Goal: Information Seeking & Learning: Check status

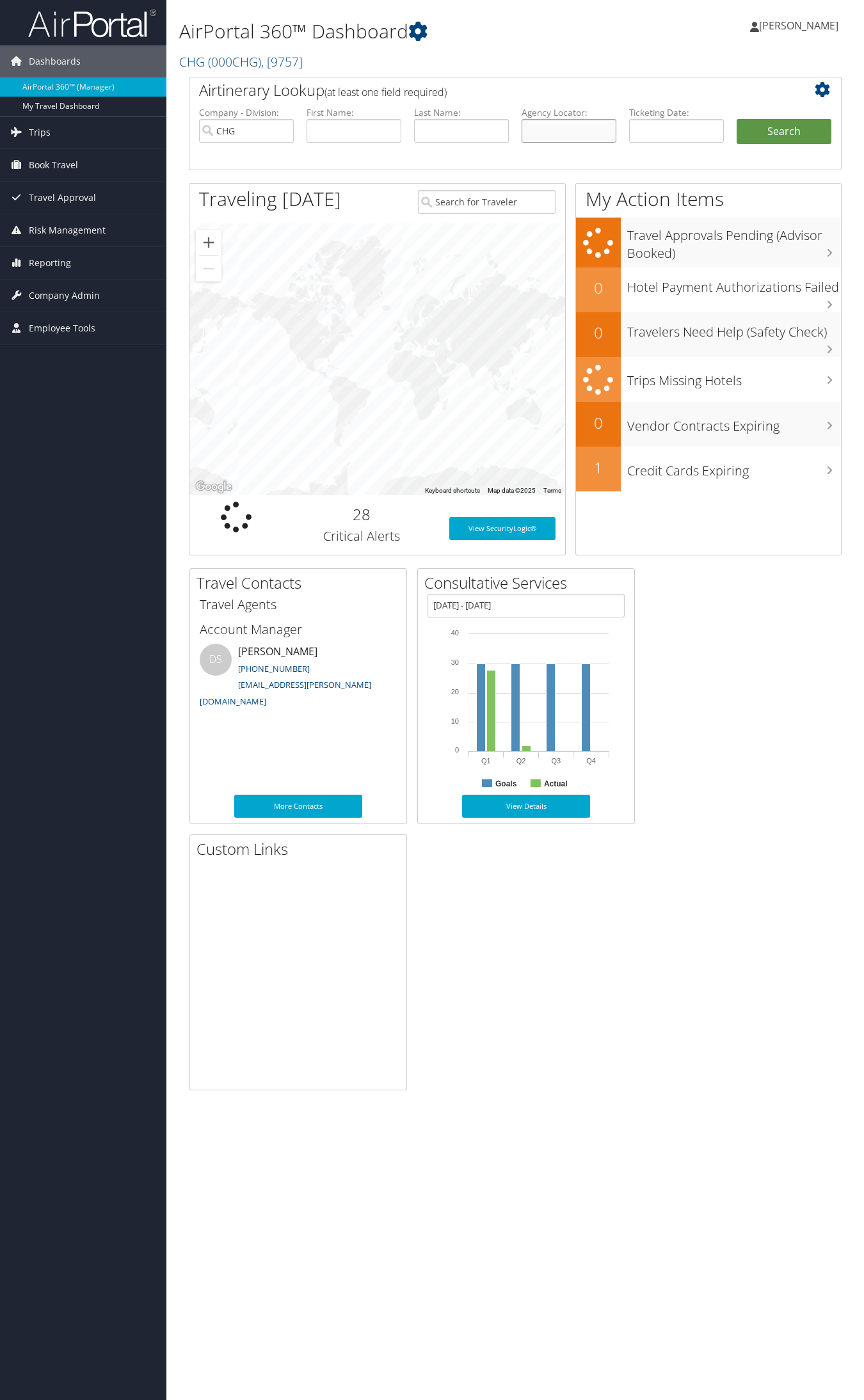
click at [576, 123] on input "text" at bounding box center [569, 131] width 95 height 24
paste input "JDLQRL"
type input "JDLQRL"
click at [737, 119] on button "Search" at bounding box center [784, 132] width 95 height 25
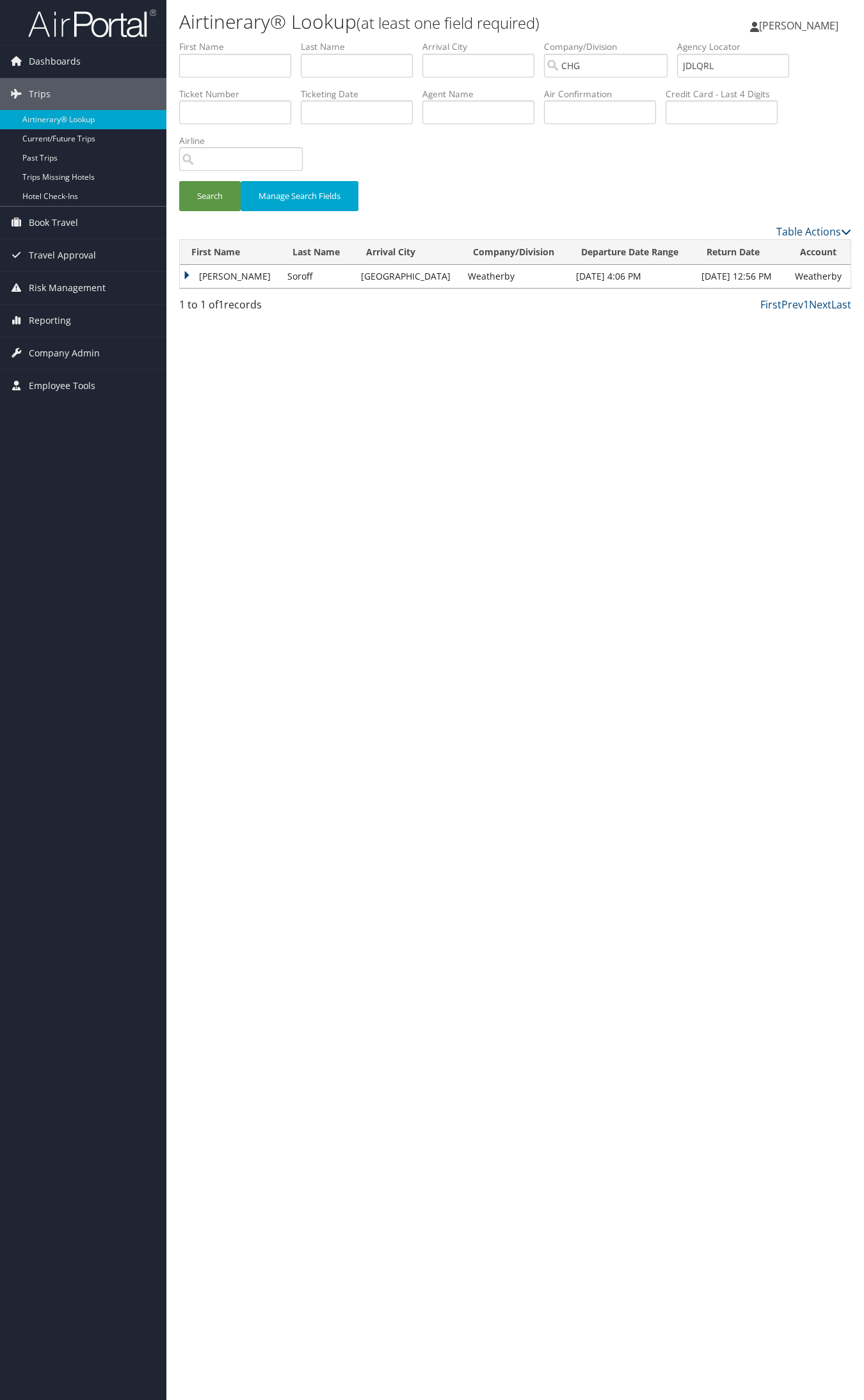
drag, startPoint x: 215, startPoint y: 274, endPoint x: 226, endPoint y: 280, distance: 12.5
click at [215, 274] on td "Daniel" at bounding box center [230, 276] width 101 height 23
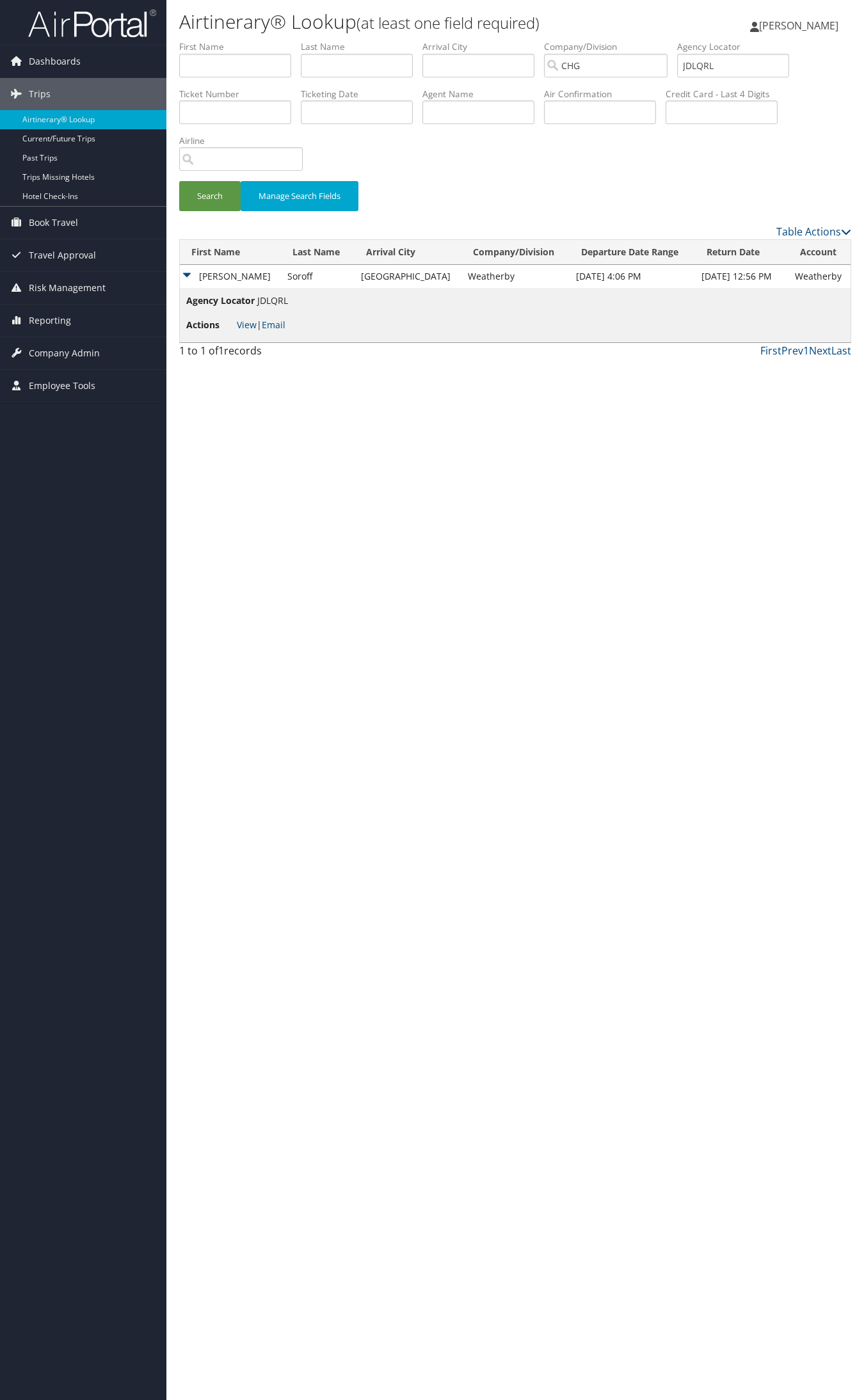
click at [244, 315] on li "Actions View | Email" at bounding box center [237, 325] width 102 height 23
click at [246, 323] on link "View" at bounding box center [247, 325] width 20 height 12
click at [702, 71] on input "JDLQRL" at bounding box center [733, 65] width 112 height 24
paste input "OTYCKW"
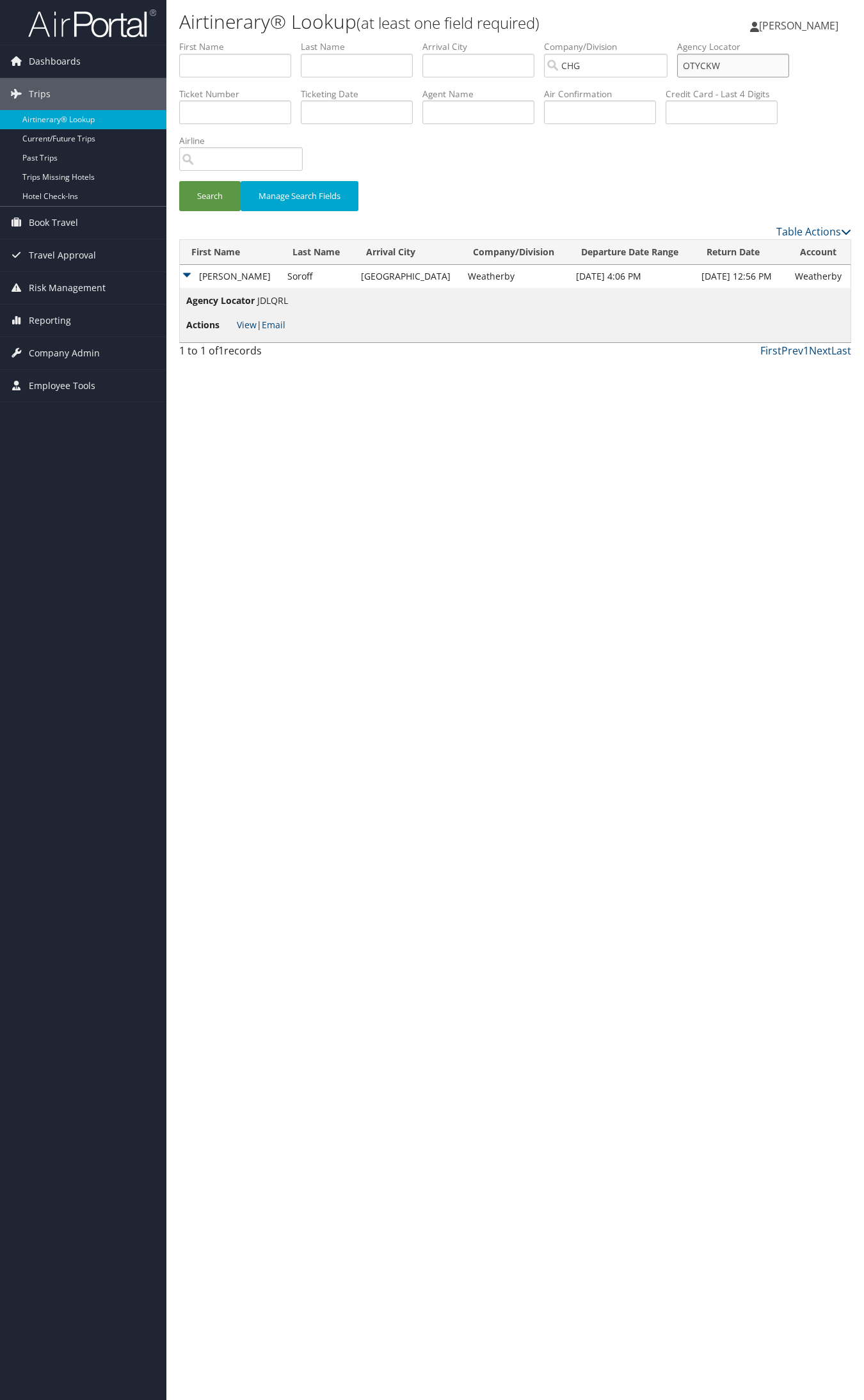
click at [179, 181] on button "Search" at bounding box center [210, 195] width 62 height 30
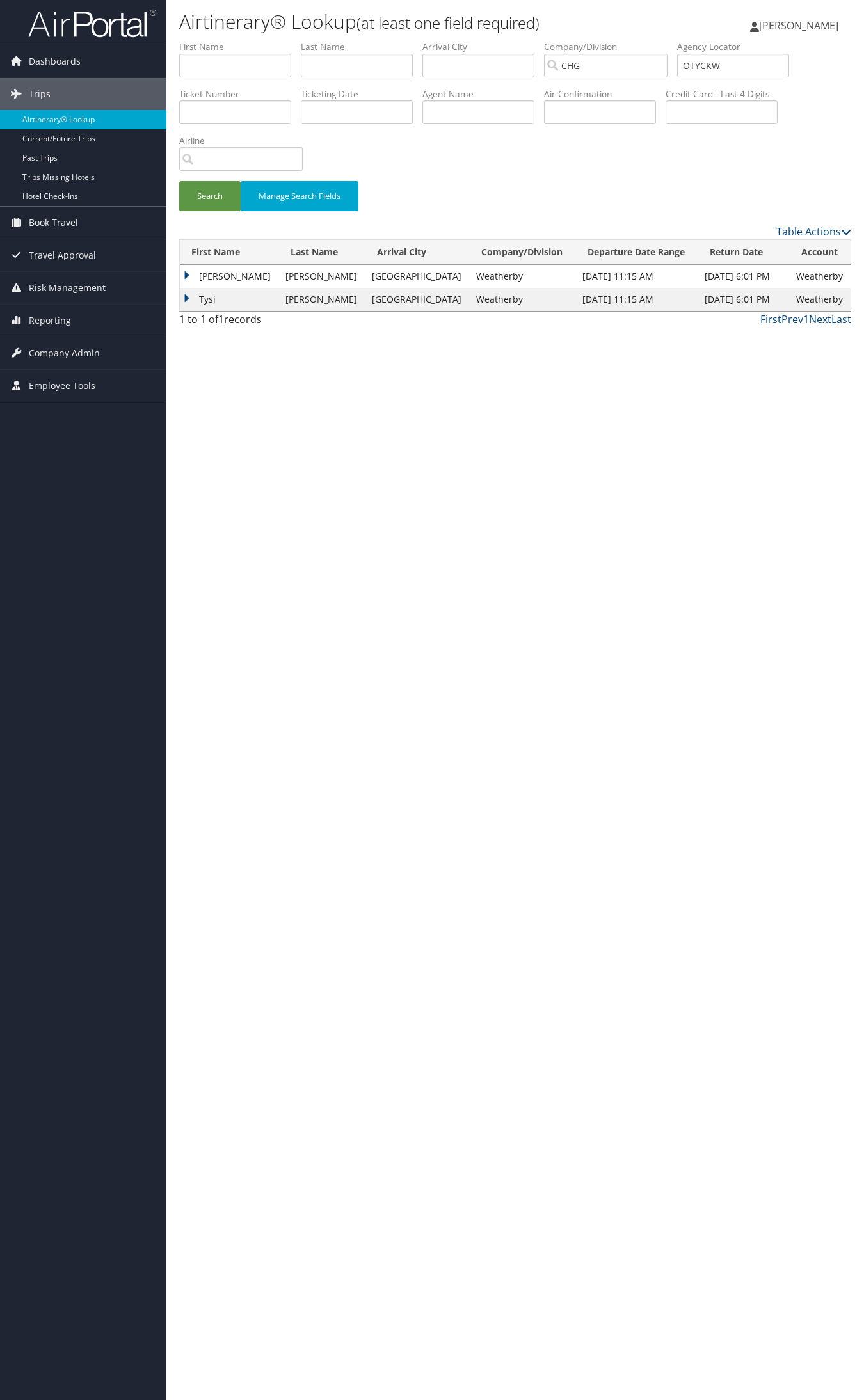
click at [229, 275] on td "Gary" at bounding box center [229, 276] width 99 height 23
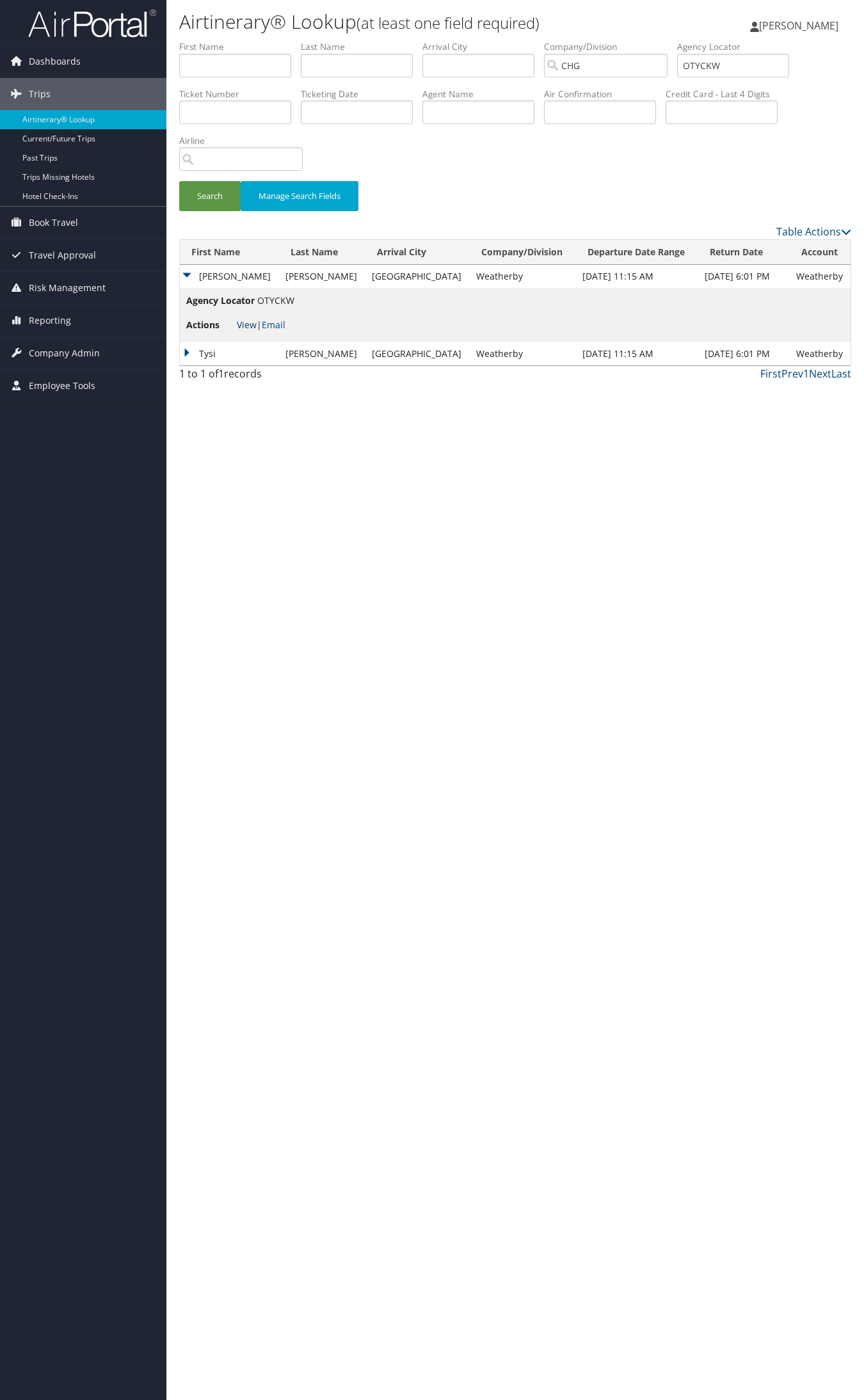
click at [248, 318] on link "View" at bounding box center [247, 325] width 20 height 12
click at [751, 62] on input "OTYCKW" at bounding box center [733, 65] width 112 height 24
paste input "QWXTEZ"
click at [179, 181] on button "Search" at bounding box center [210, 195] width 62 height 30
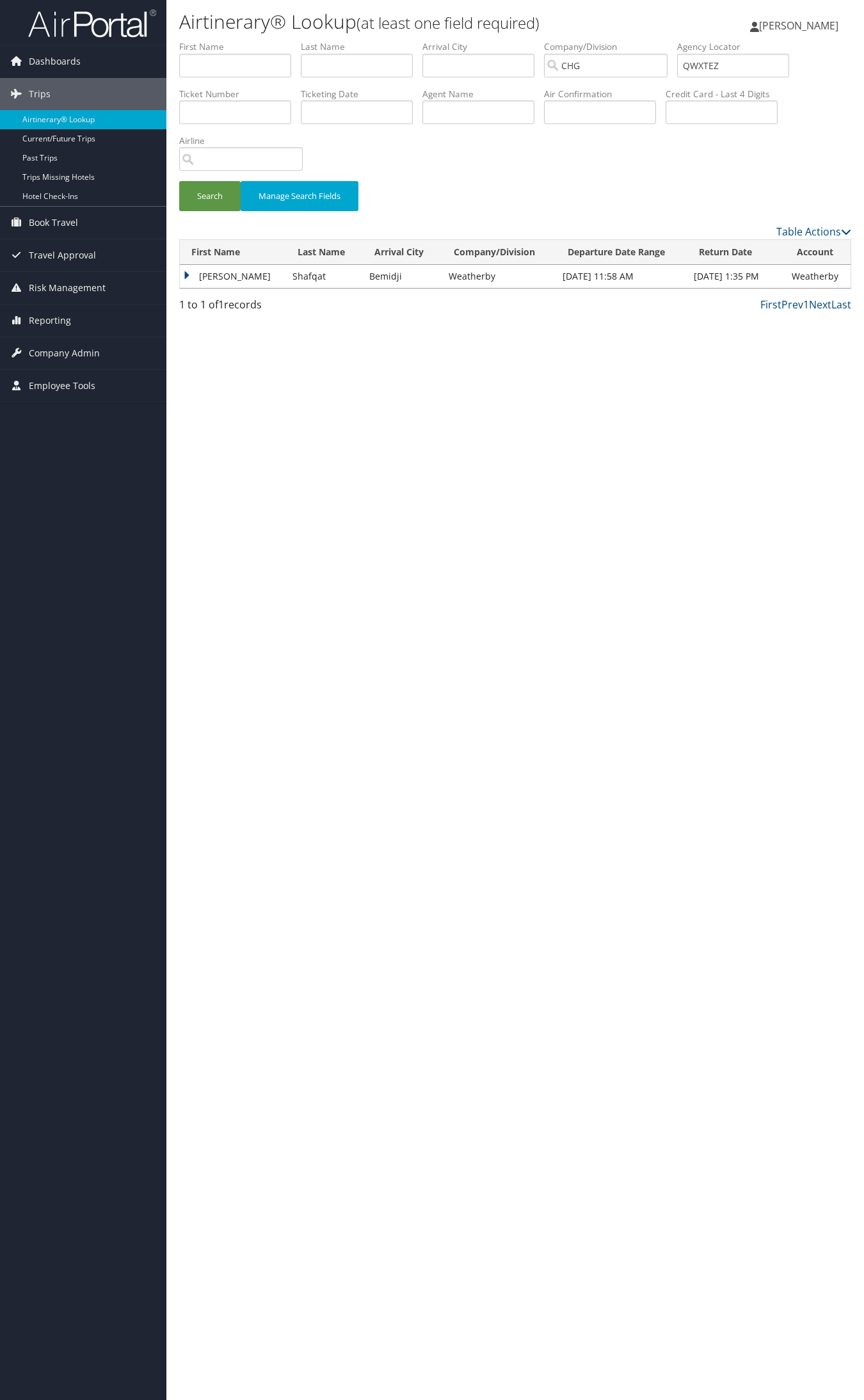
click at [224, 265] on td "Syed" at bounding box center [233, 276] width 106 height 23
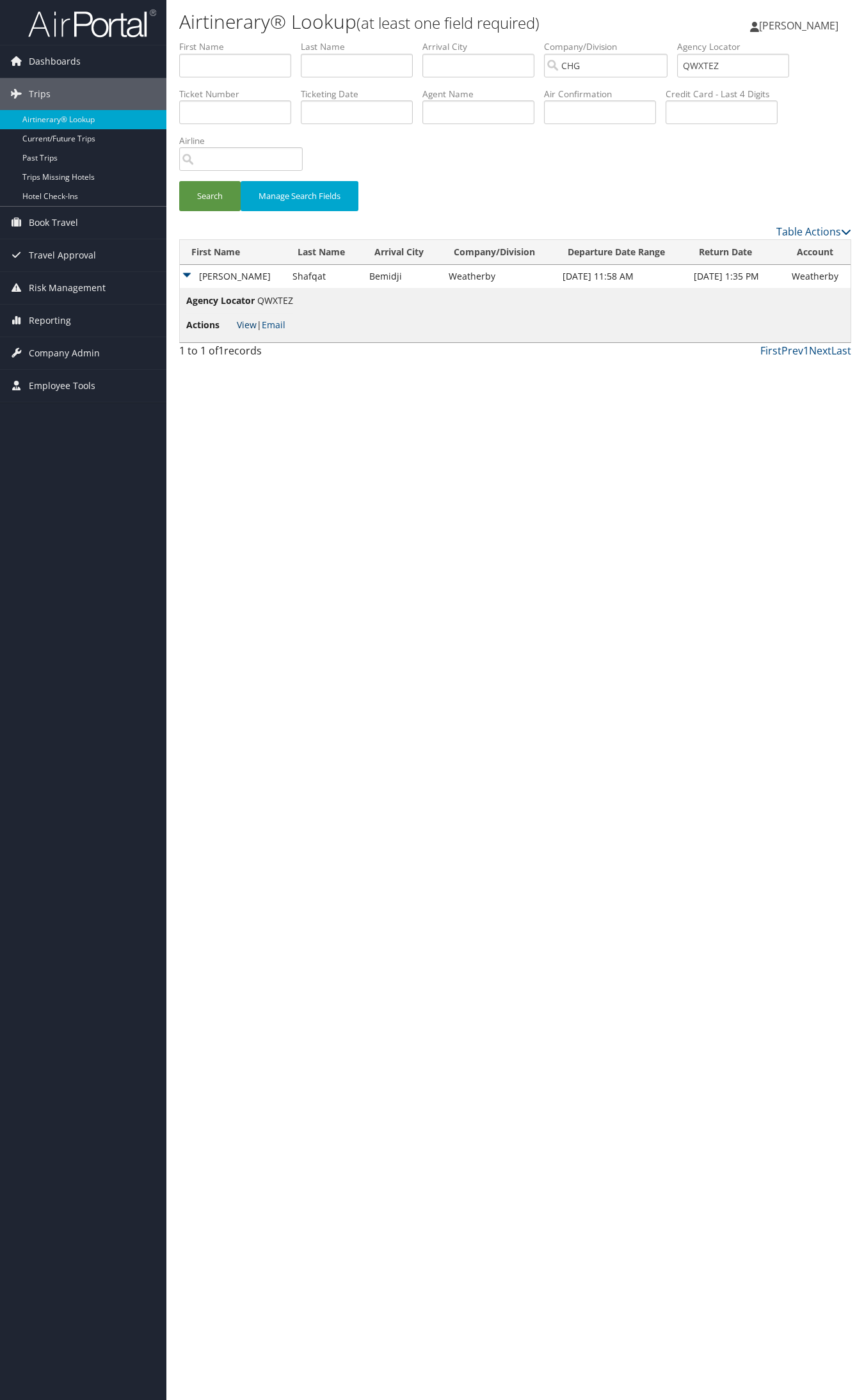
click at [242, 322] on link "View" at bounding box center [247, 325] width 20 height 12
click at [696, 66] on input "QWXTEZ" at bounding box center [733, 65] width 112 height 24
paste input "EVSXQG"
click at [179, 181] on button "Search" at bounding box center [210, 195] width 62 height 30
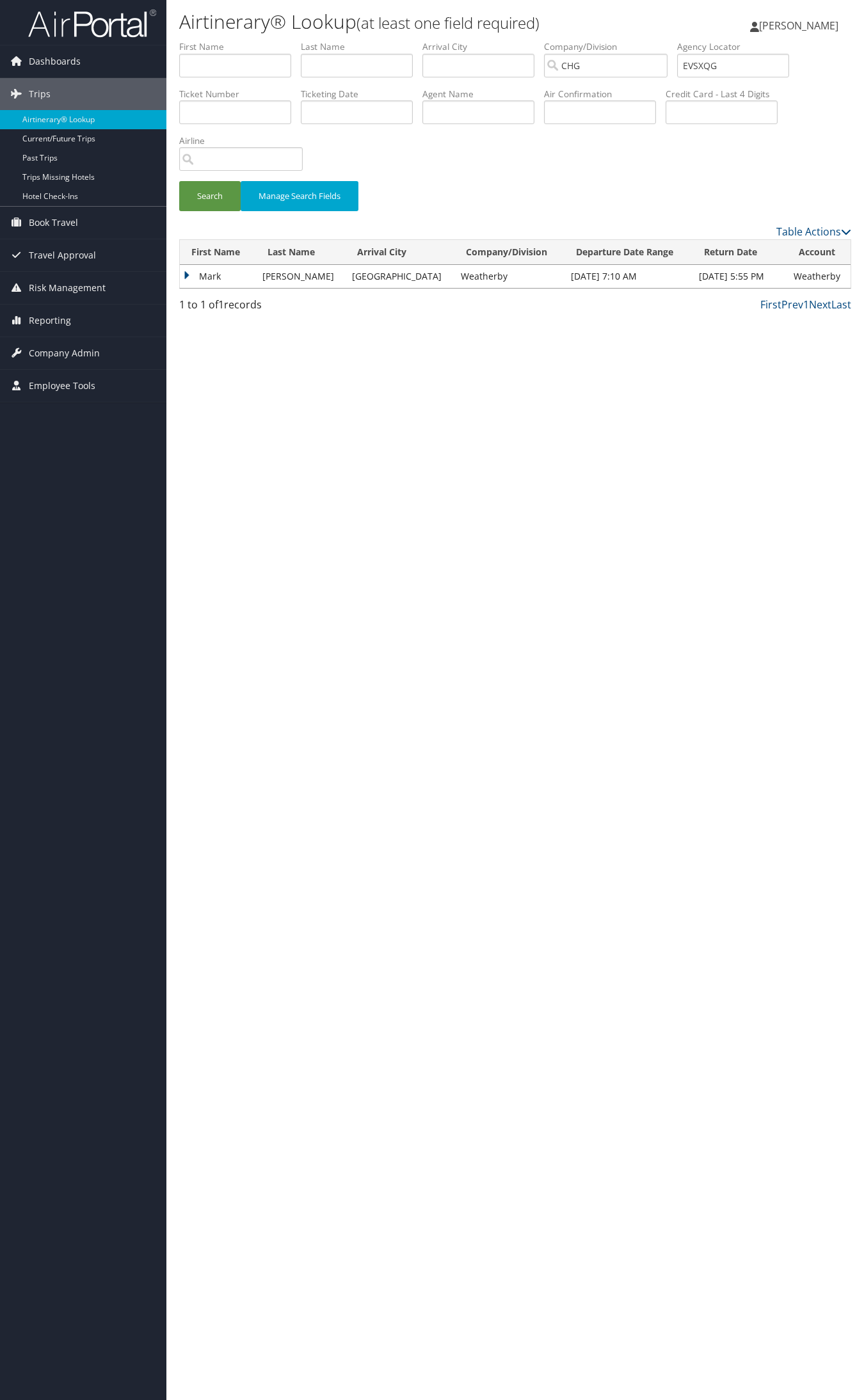
click at [219, 282] on td "Mark" at bounding box center [218, 276] width 76 height 23
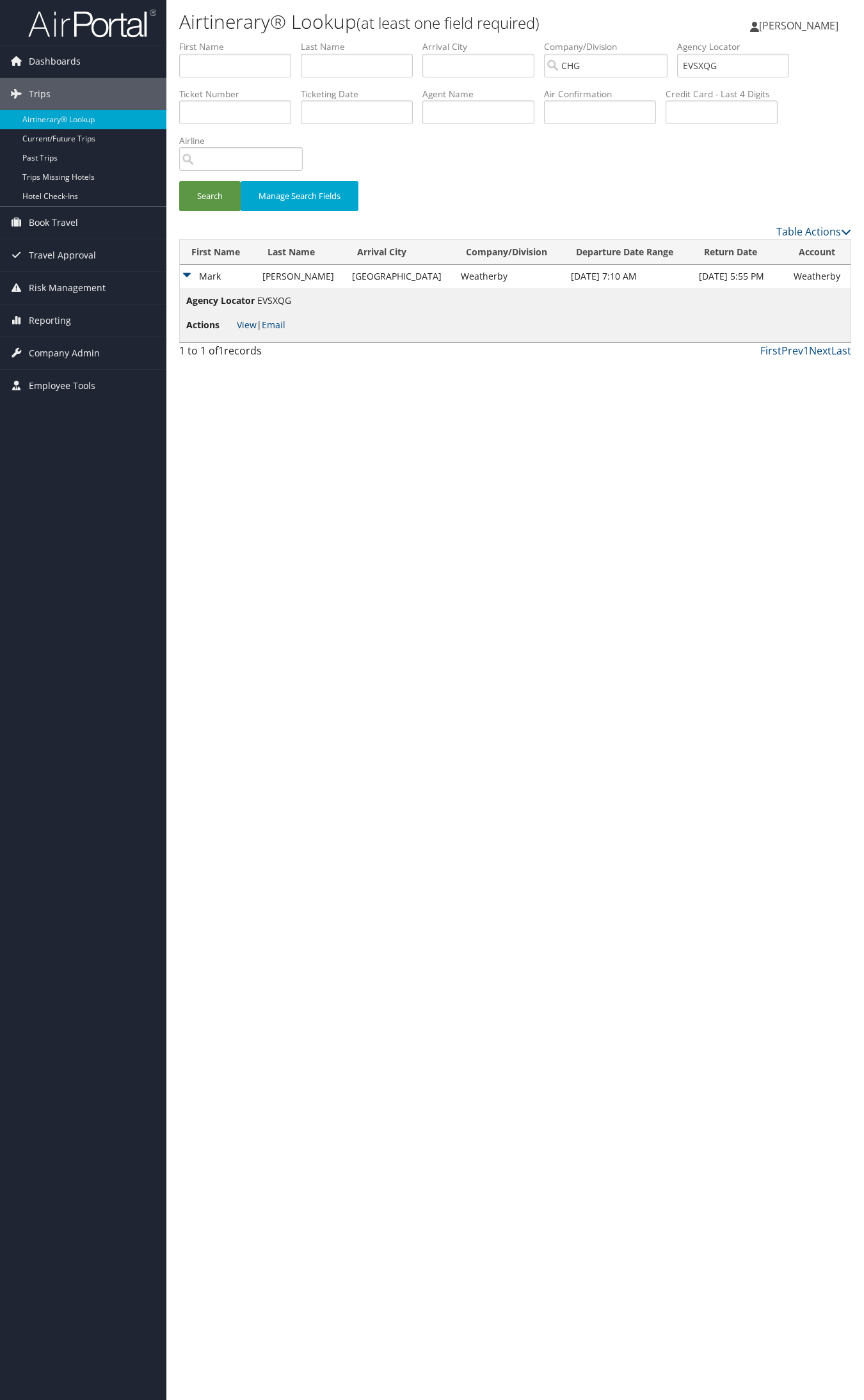
click at [232, 322] on span "Actions" at bounding box center [210, 325] width 48 height 14
click at [245, 333] on li "Actions View | Email" at bounding box center [239, 325] width 105 height 23
click at [245, 328] on link "View" at bounding box center [247, 325] width 20 height 12
click at [732, 61] on input "EVSXQG" at bounding box center [733, 65] width 112 height 24
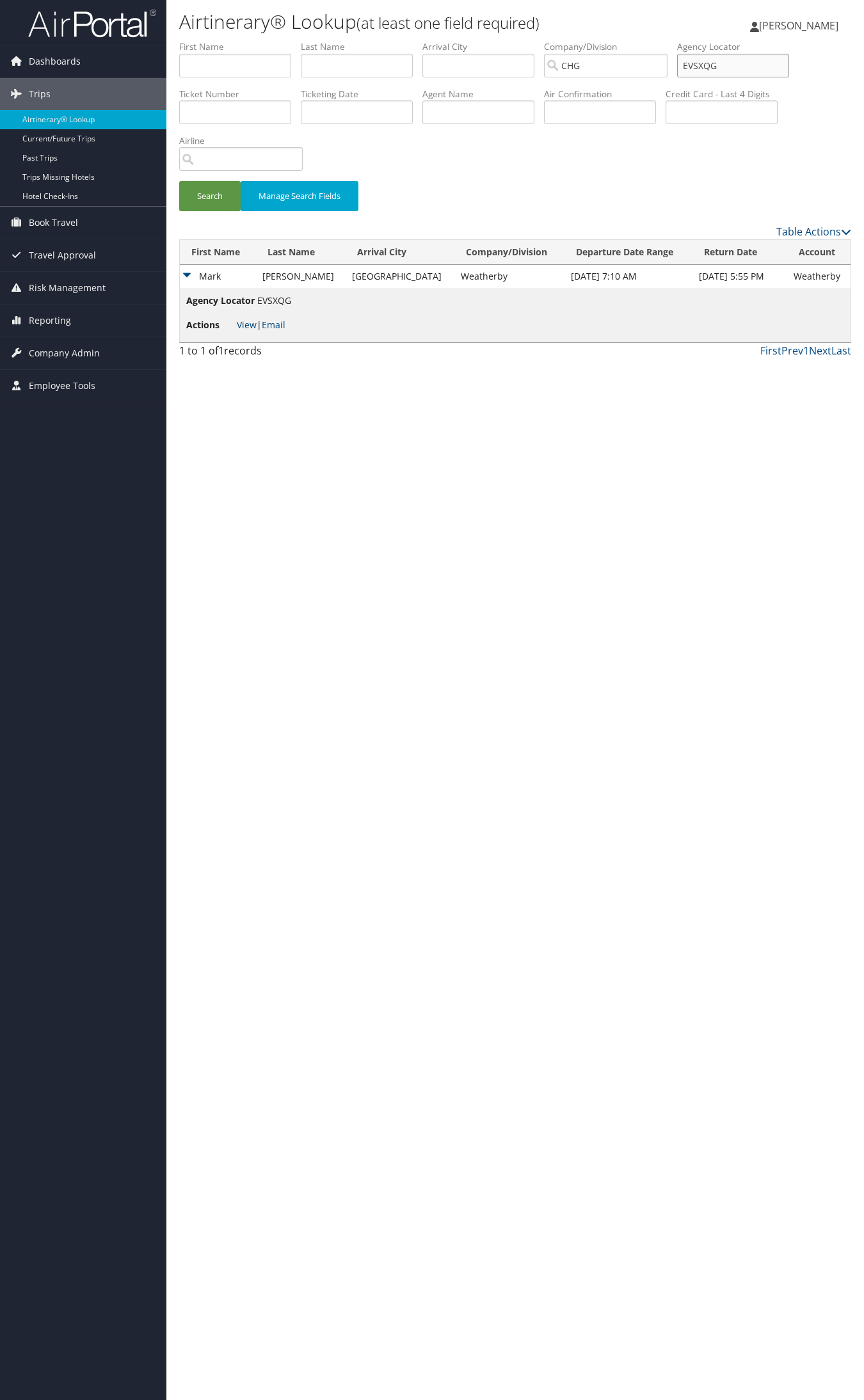
paste input "UMAZ"
click at [722, 63] on input "UMAZQG" at bounding box center [733, 65] width 112 height 24
click at [179, 181] on button "Search" at bounding box center [210, 195] width 62 height 30
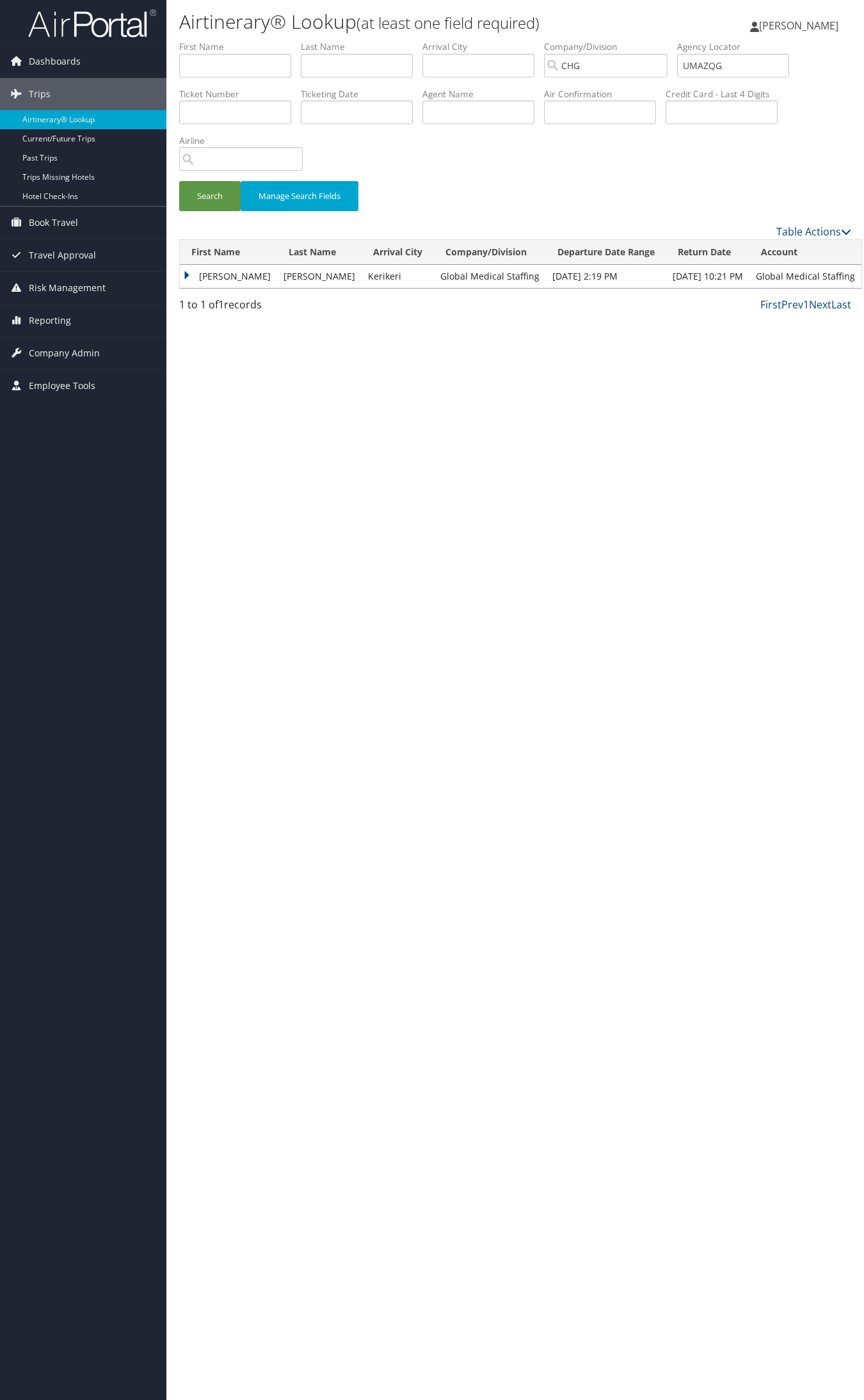
click at [226, 271] on td "Garth" at bounding box center [229, 276] width 97 height 23
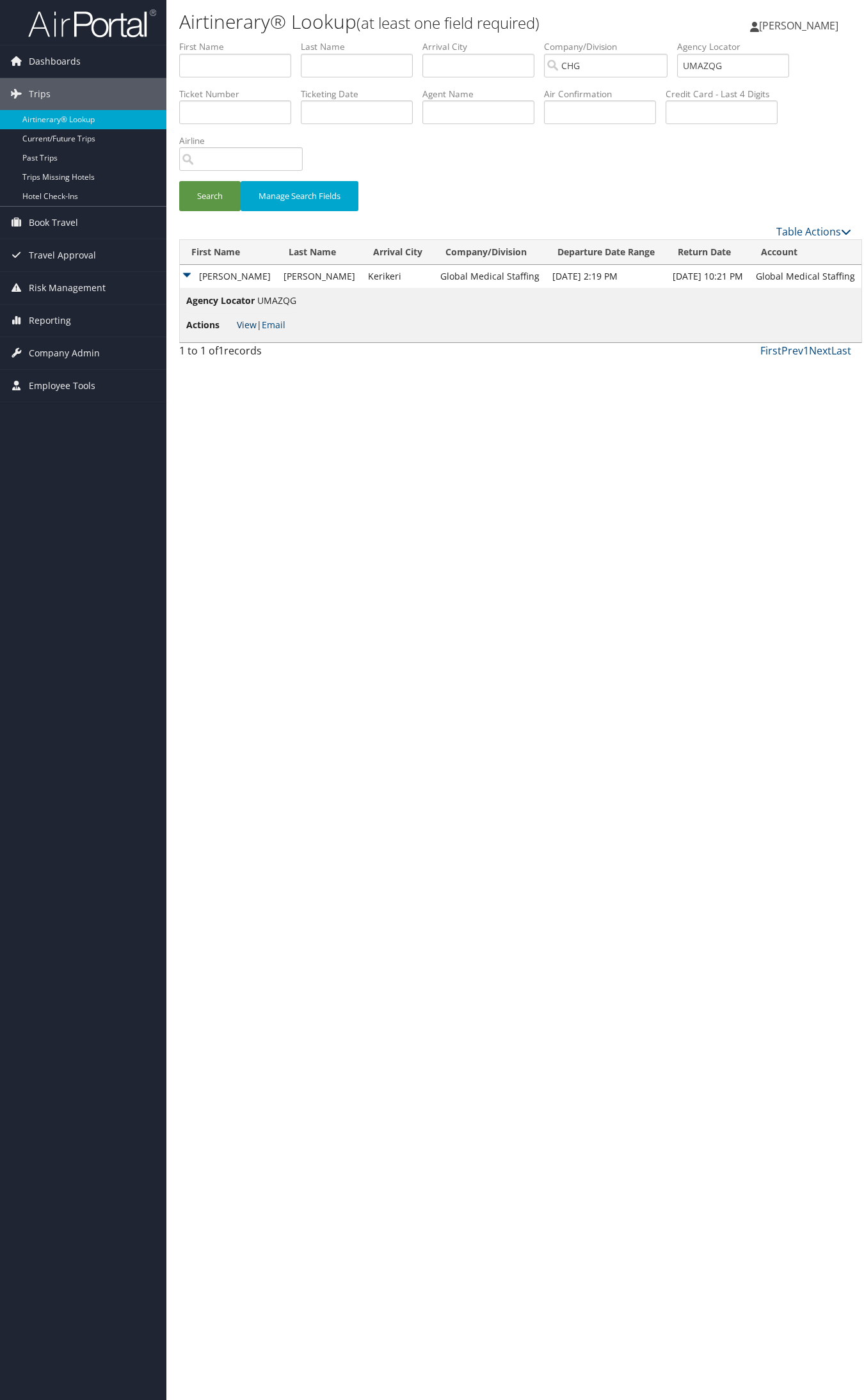
click at [245, 321] on link "View" at bounding box center [247, 325] width 20 height 12
click at [712, 71] on input "UMAZQG" at bounding box center [733, 65] width 112 height 24
paste input "CGDDSU"
click at [179, 181] on button "Search" at bounding box center [210, 195] width 62 height 30
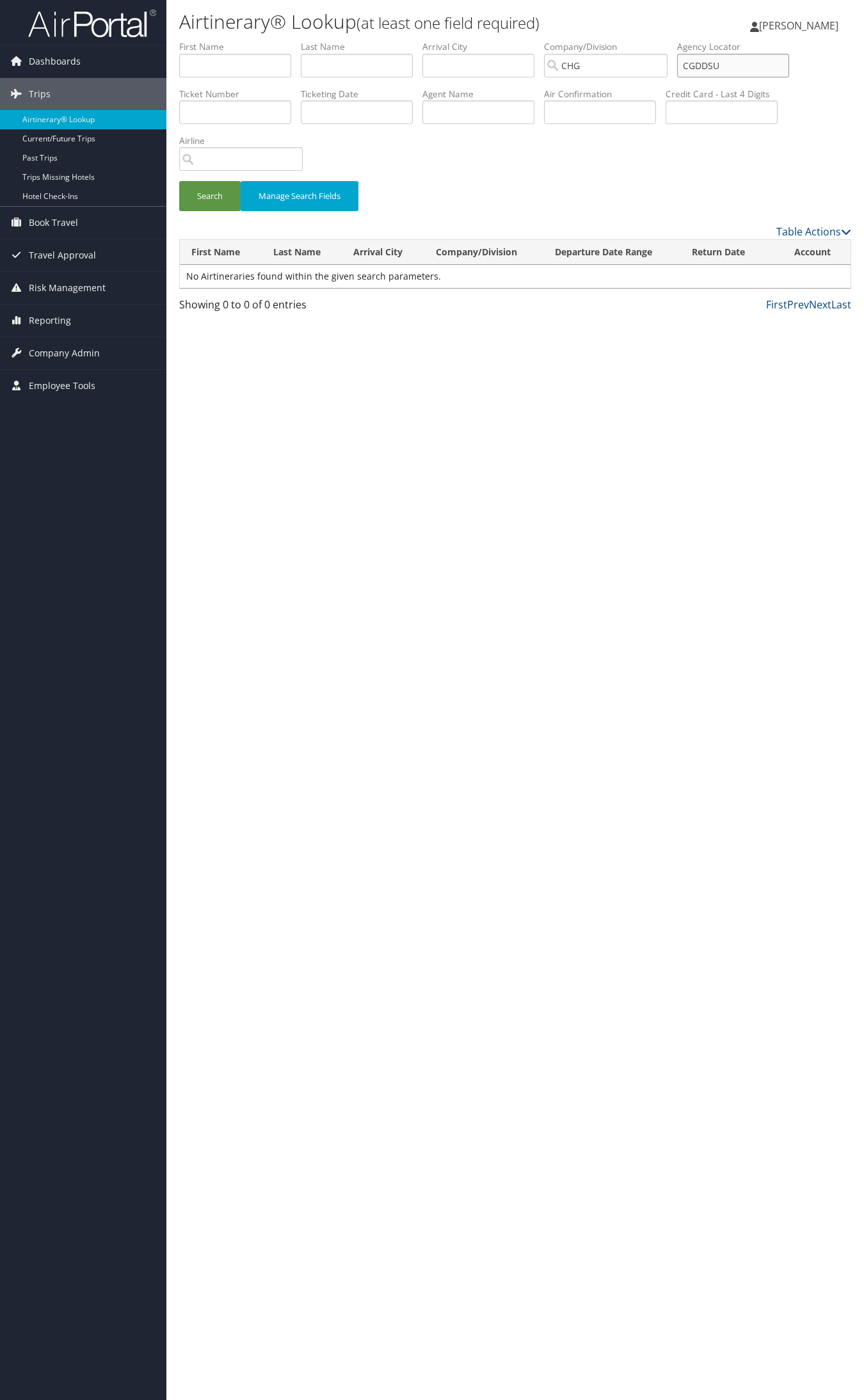
click at [718, 68] on input "CGDDSU" at bounding box center [733, 65] width 112 height 24
type input "CGDDSU"
click at [179, 181] on button "Search" at bounding box center [210, 195] width 62 height 30
click at [221, 272] on td "Joshua" at bounding box center [229, 276] width 99 height 23
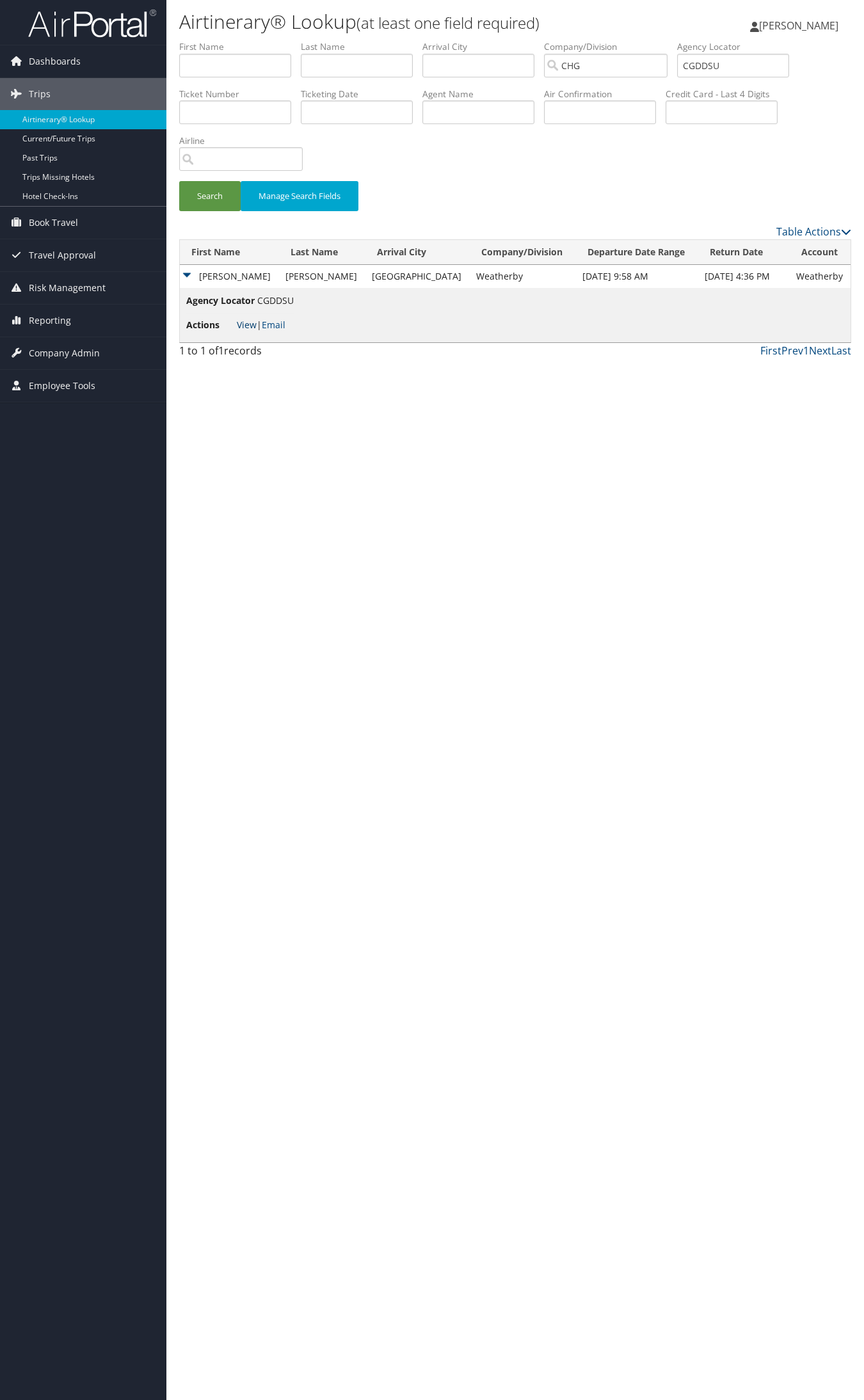
click at [250, 325] on link "View" at bounding box center [247, 325] width 20 height 12
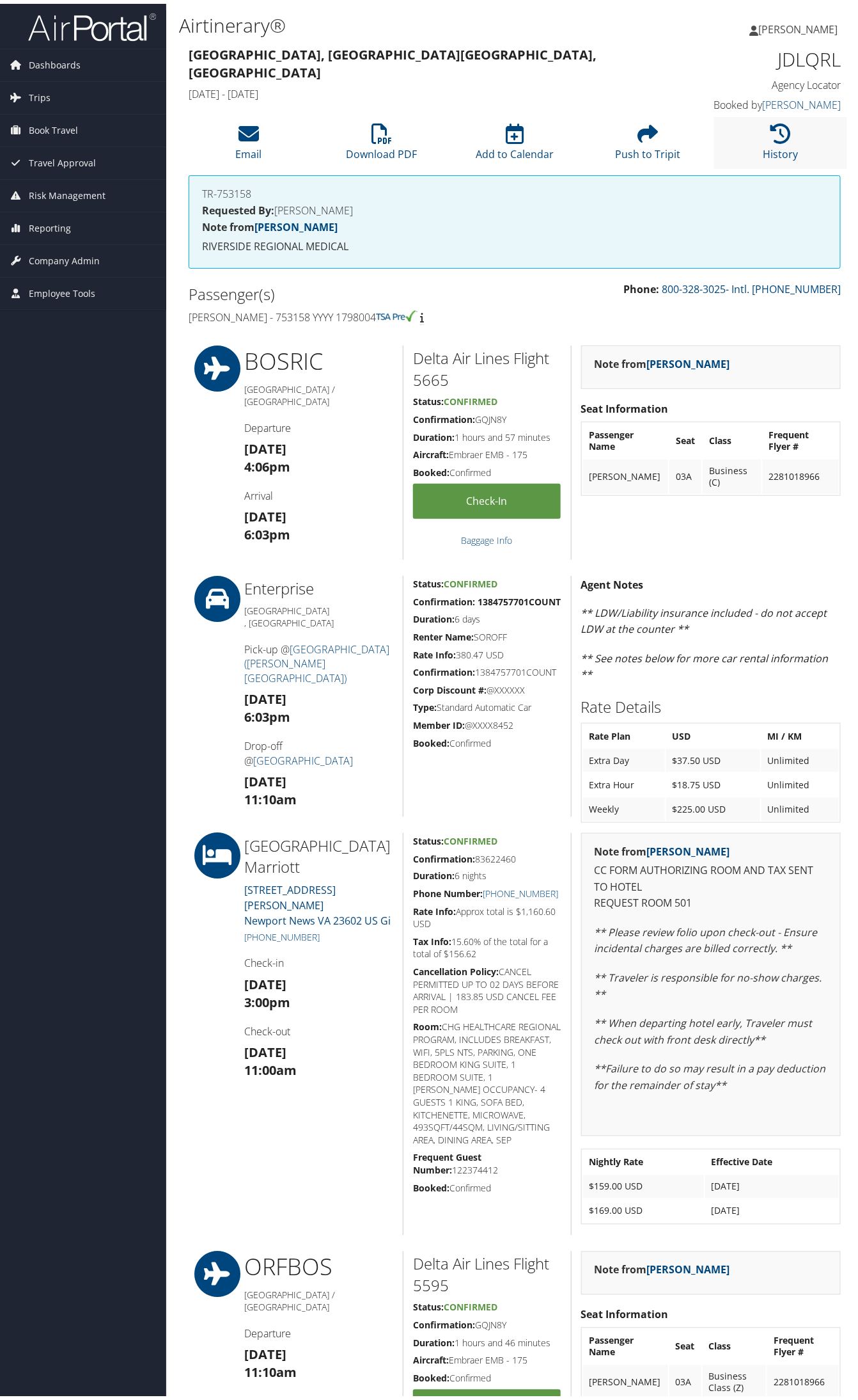
click at [800, 128] on li "History" at bounding box center [780, 138] width 133 height 52
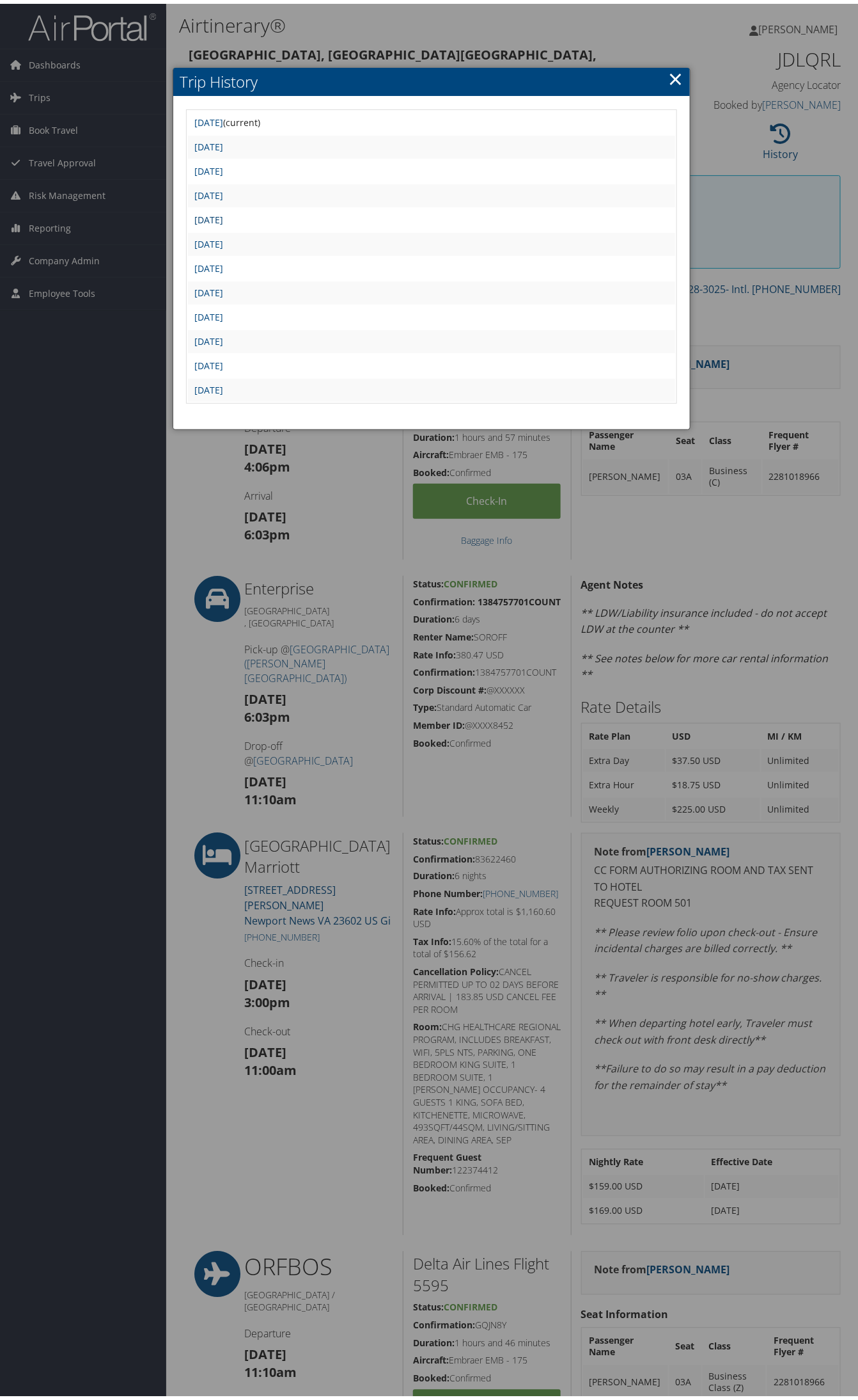
click at [223, 210] on link "Wed Sep 3 12:16:09 MDT 2025" at bounding box center [208, 216] width 28 height 12
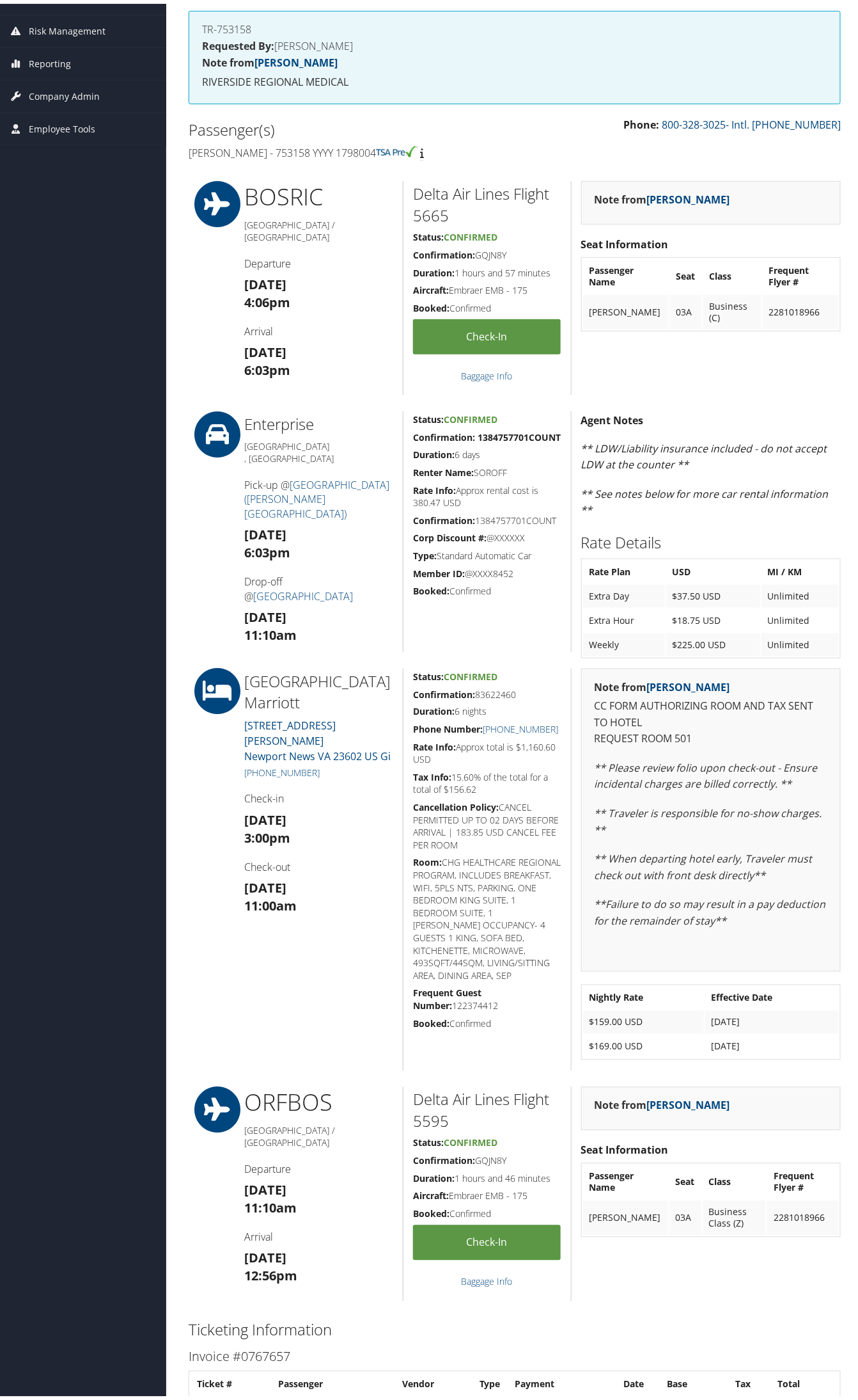
scroll to position [160, 0]
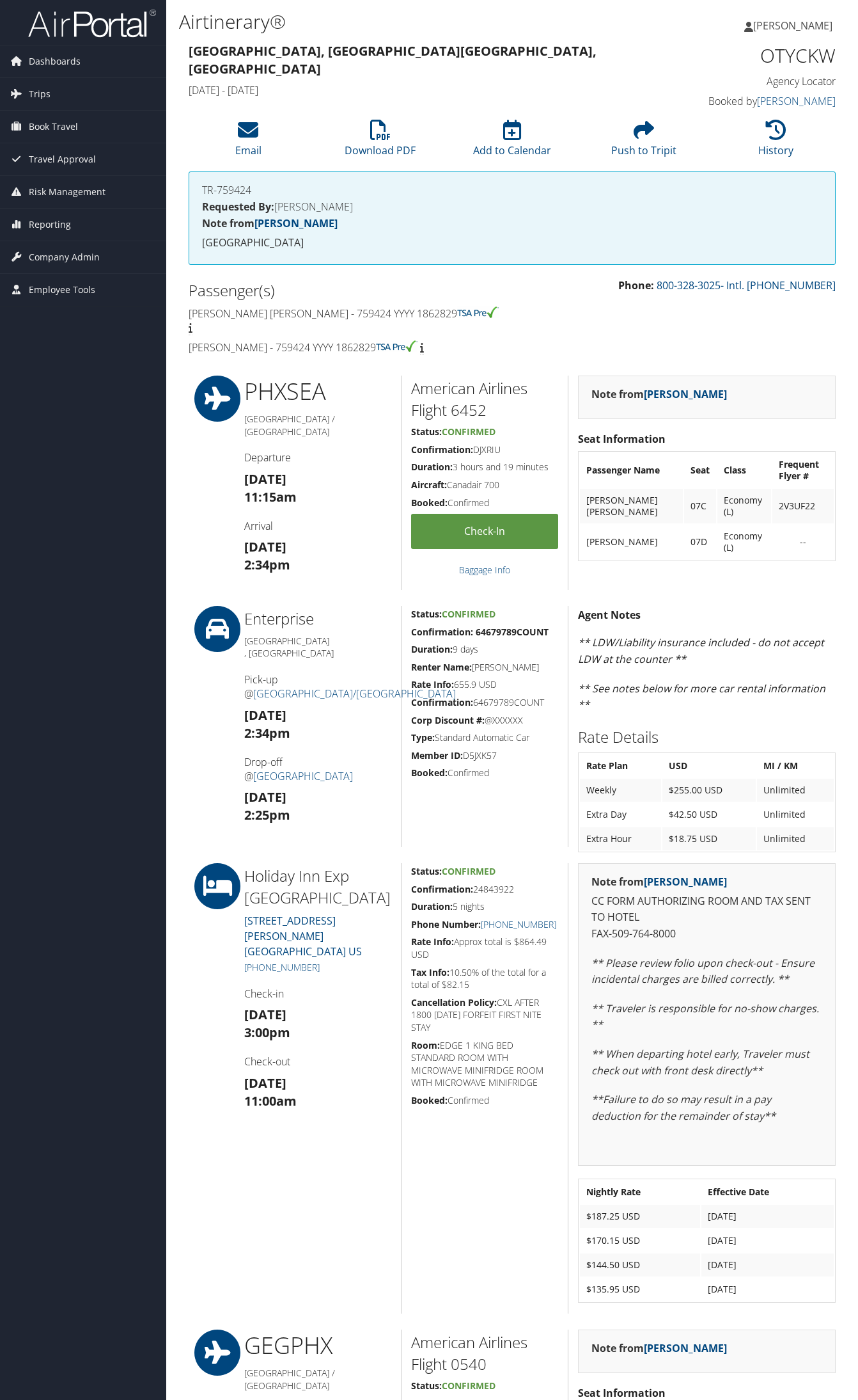
drag, startPoint x: 0, startPoint y: 0, endPoint x: 772, endPoint y: 145, distance: 785.5
click at [772, 145] on link "History" at bounding box center [777, 142] width 35 height 31
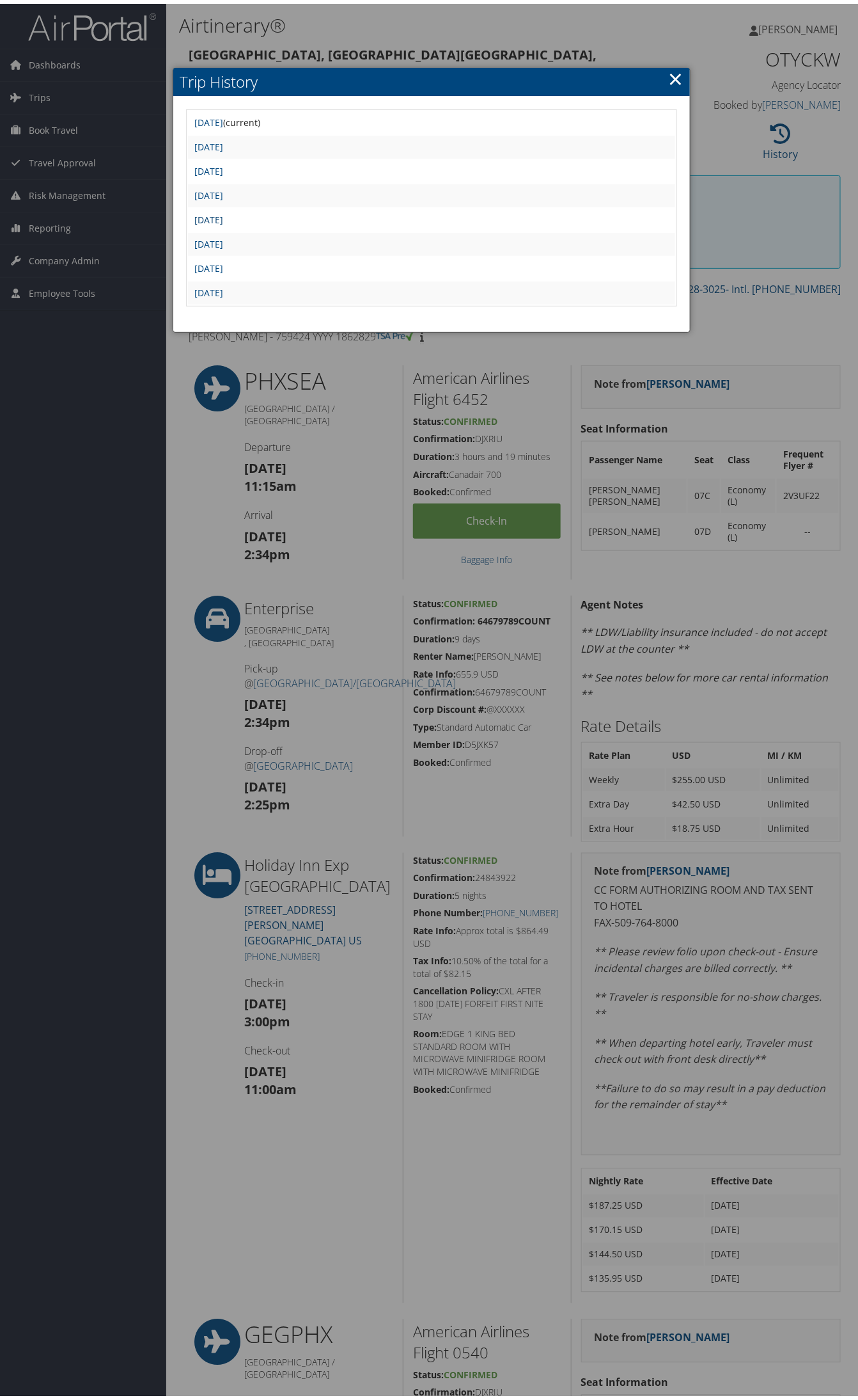
click at [223, 219] on link "Tue Sep 2 09:00:50 MDT 2025" at bounding box center [208, 216] width 28 height 12
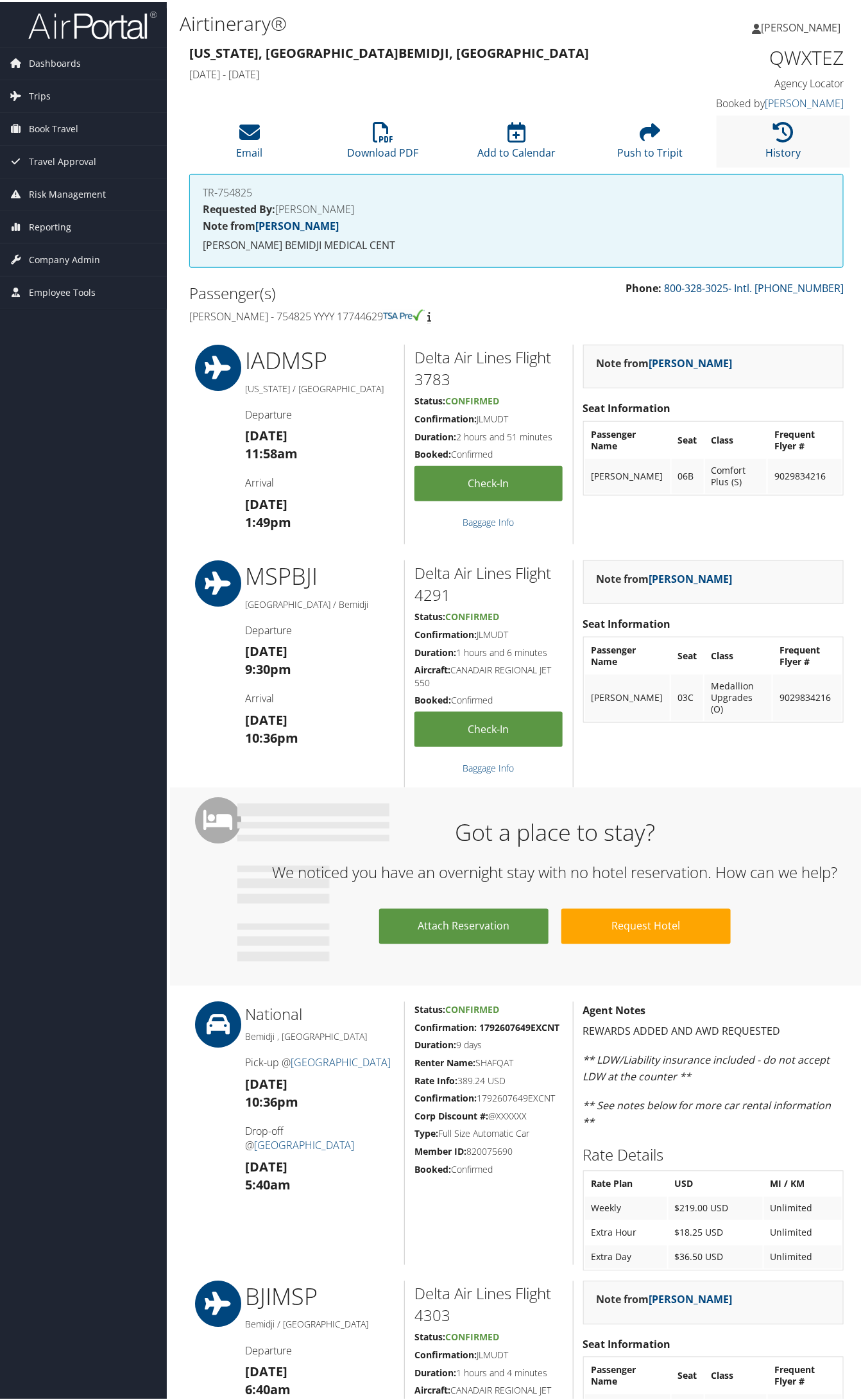
click at [747, 141] on li "History" at bounding box center [783, 139] width 133 height 52
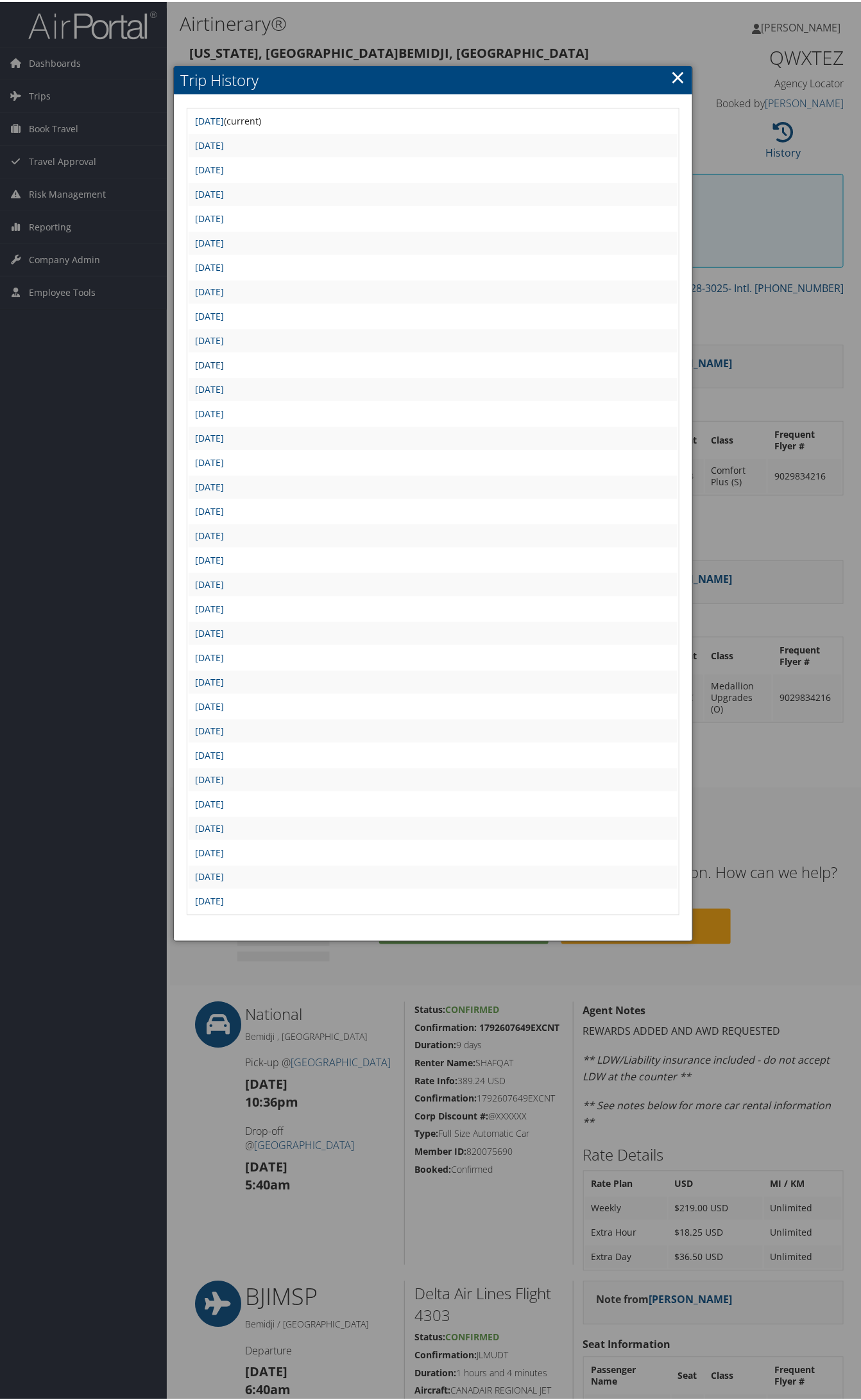
click at [224, 361] on link "Wed Sep 3 23:00:11 MDT 2025" at bounding box center [209, 364] width 29 height 12
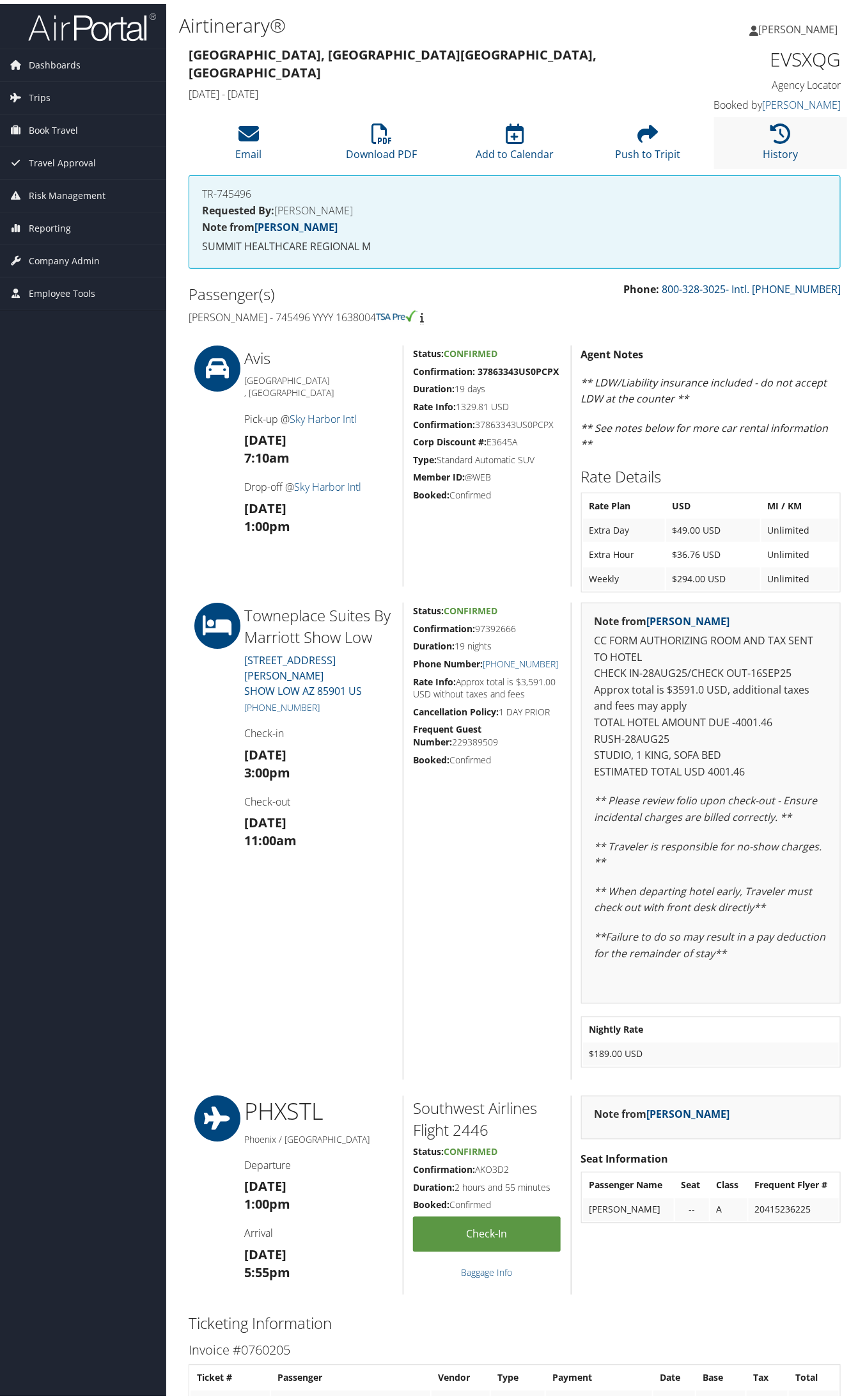
click at [743, 154] on li "History" at bounding box center [780, 138] width 133 height 52
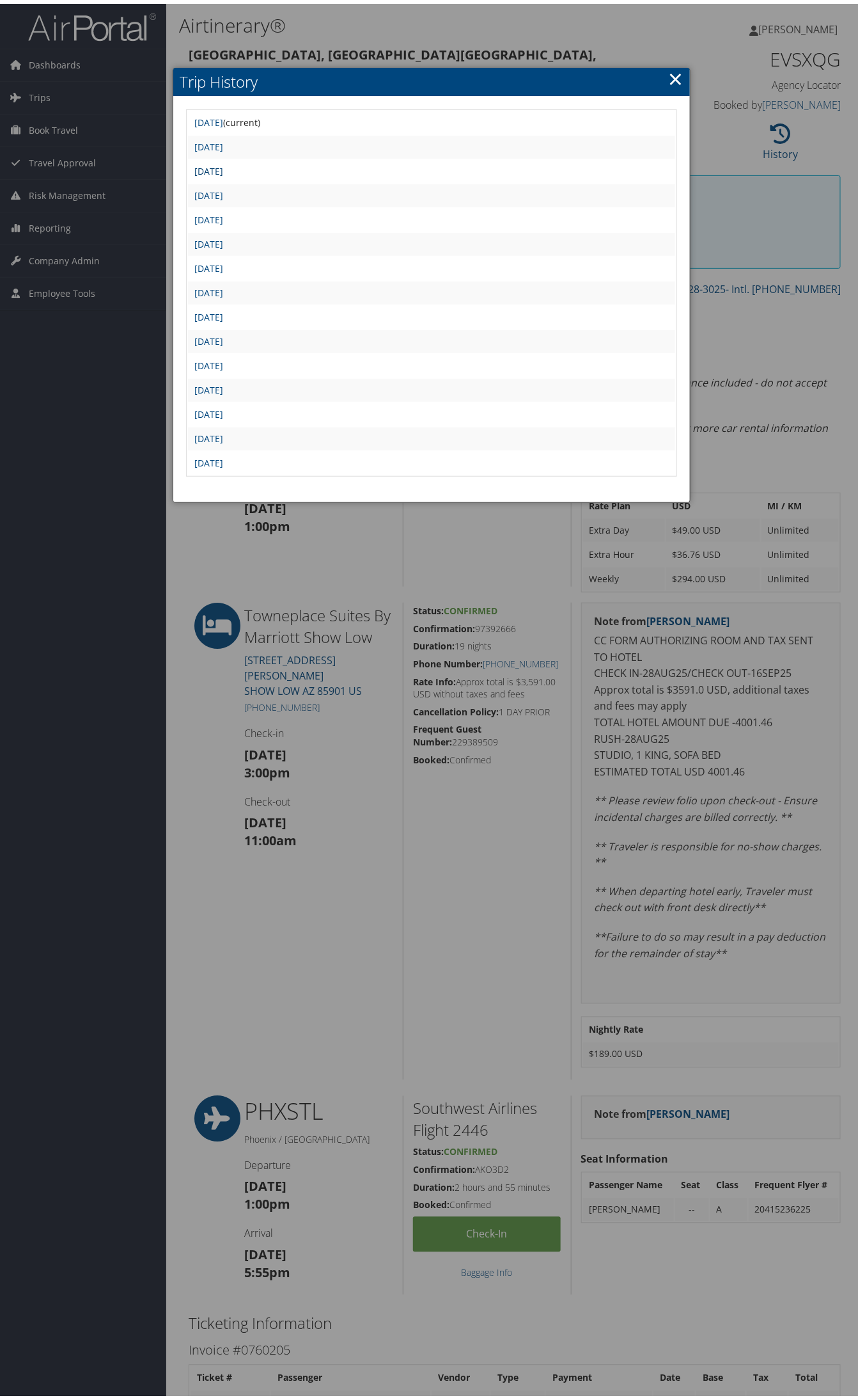
click at [223, 162] on link "Thu Aug 28 09:15:54 MDT 2025" at bounding box center [208, 168] width 28 height 12
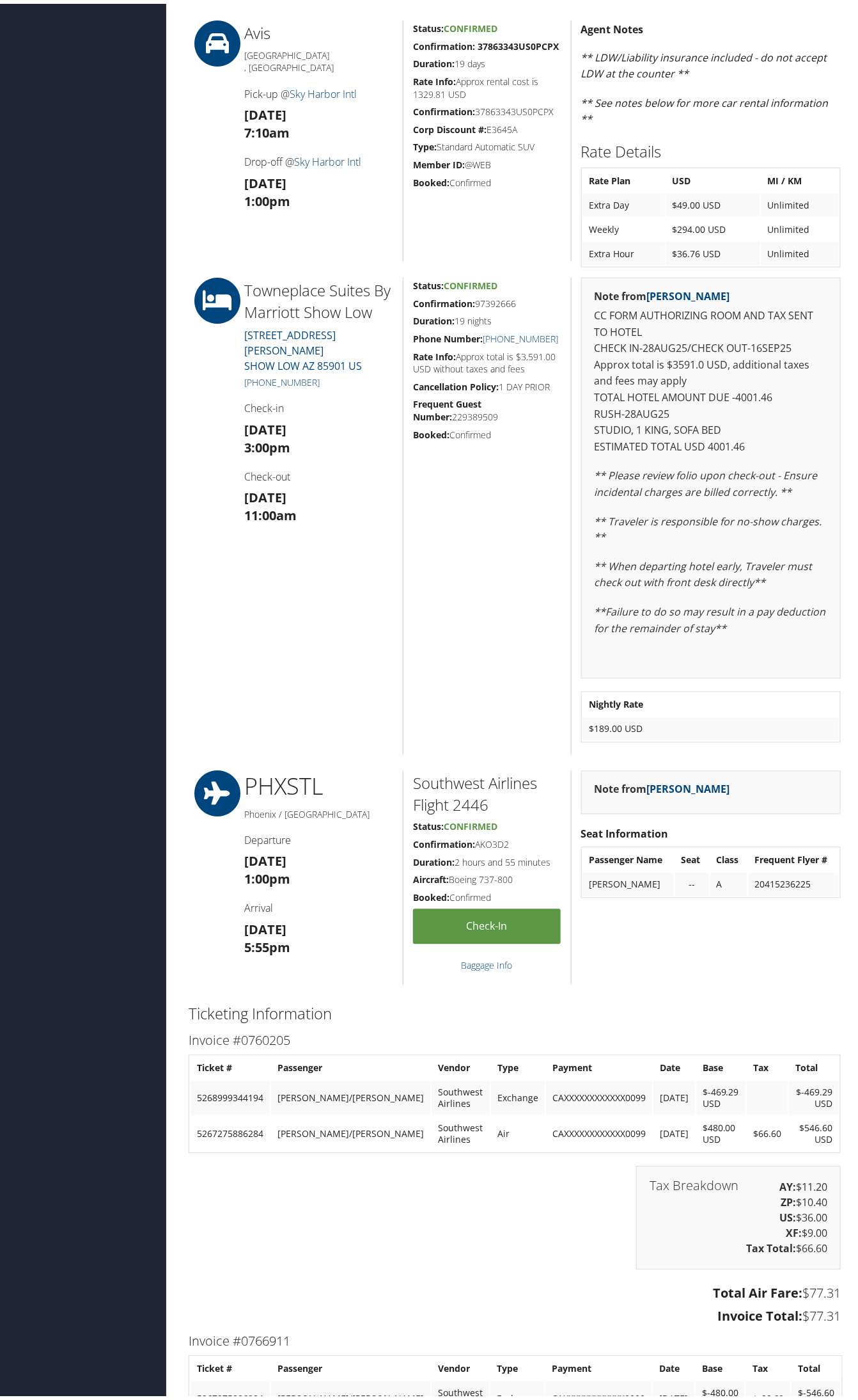
scroll to position [400, 0]
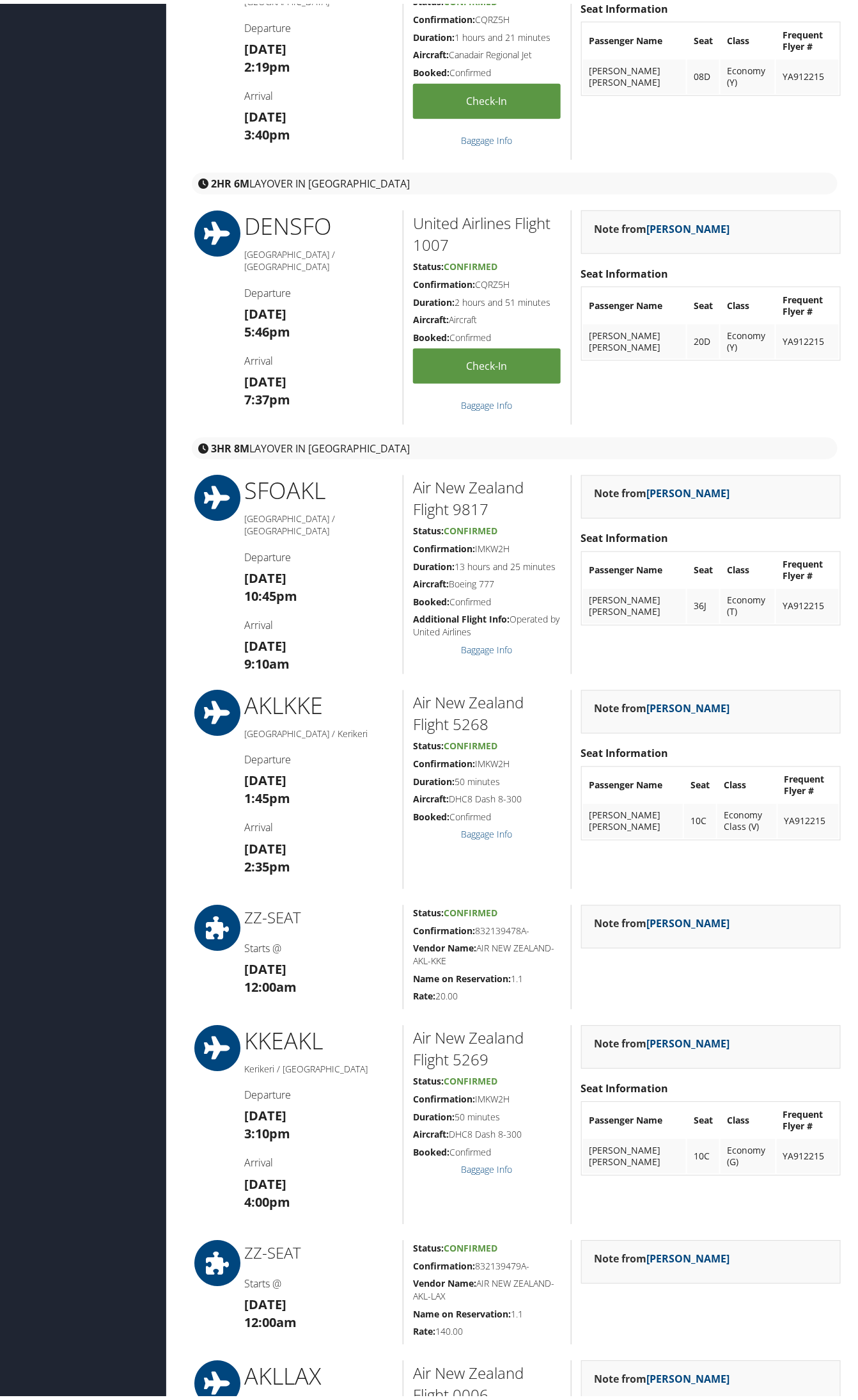
scroll to position [80, 0]
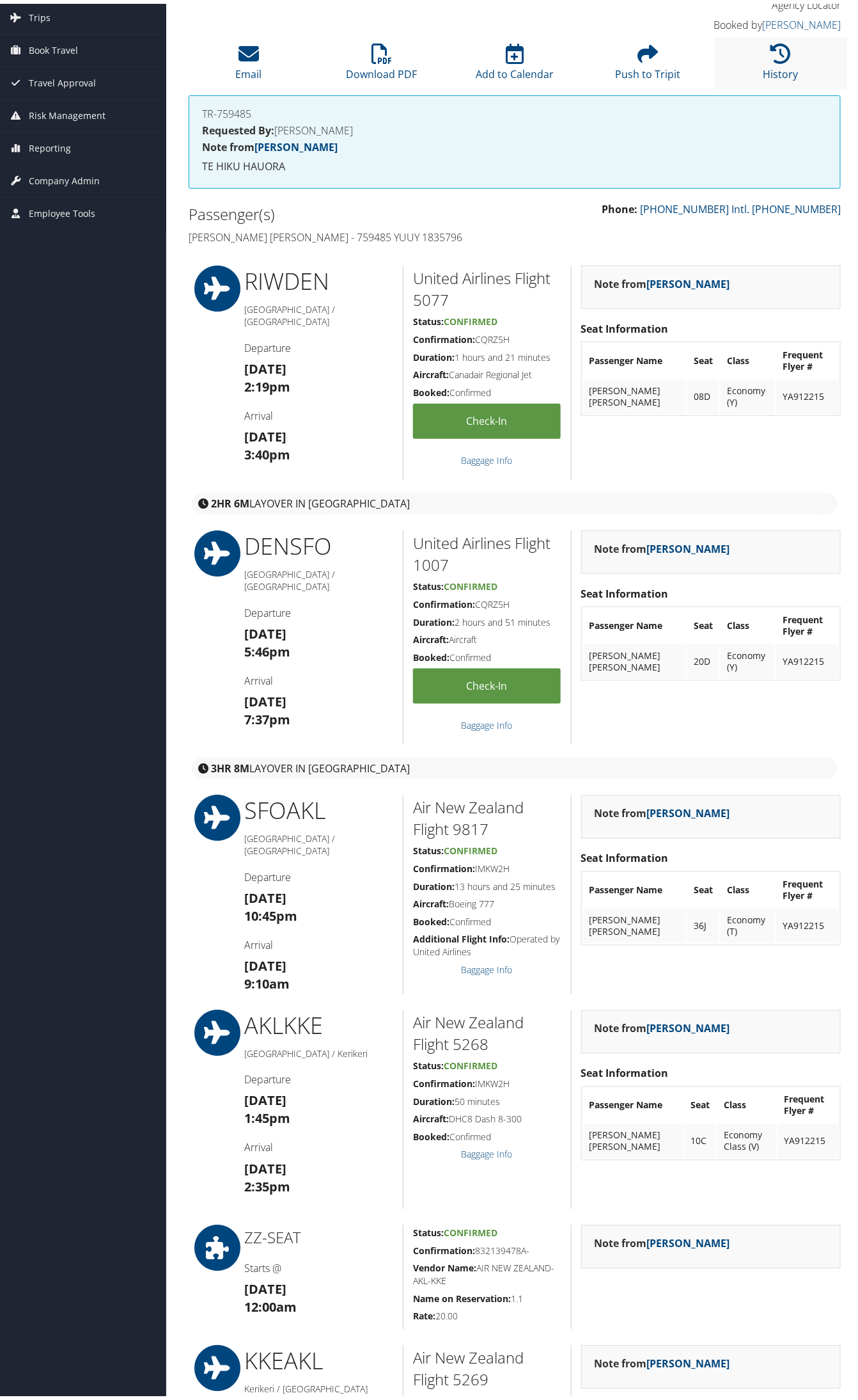
click at [750, 81] on li "History" at bounding box center [780, 58] width 133 height 52
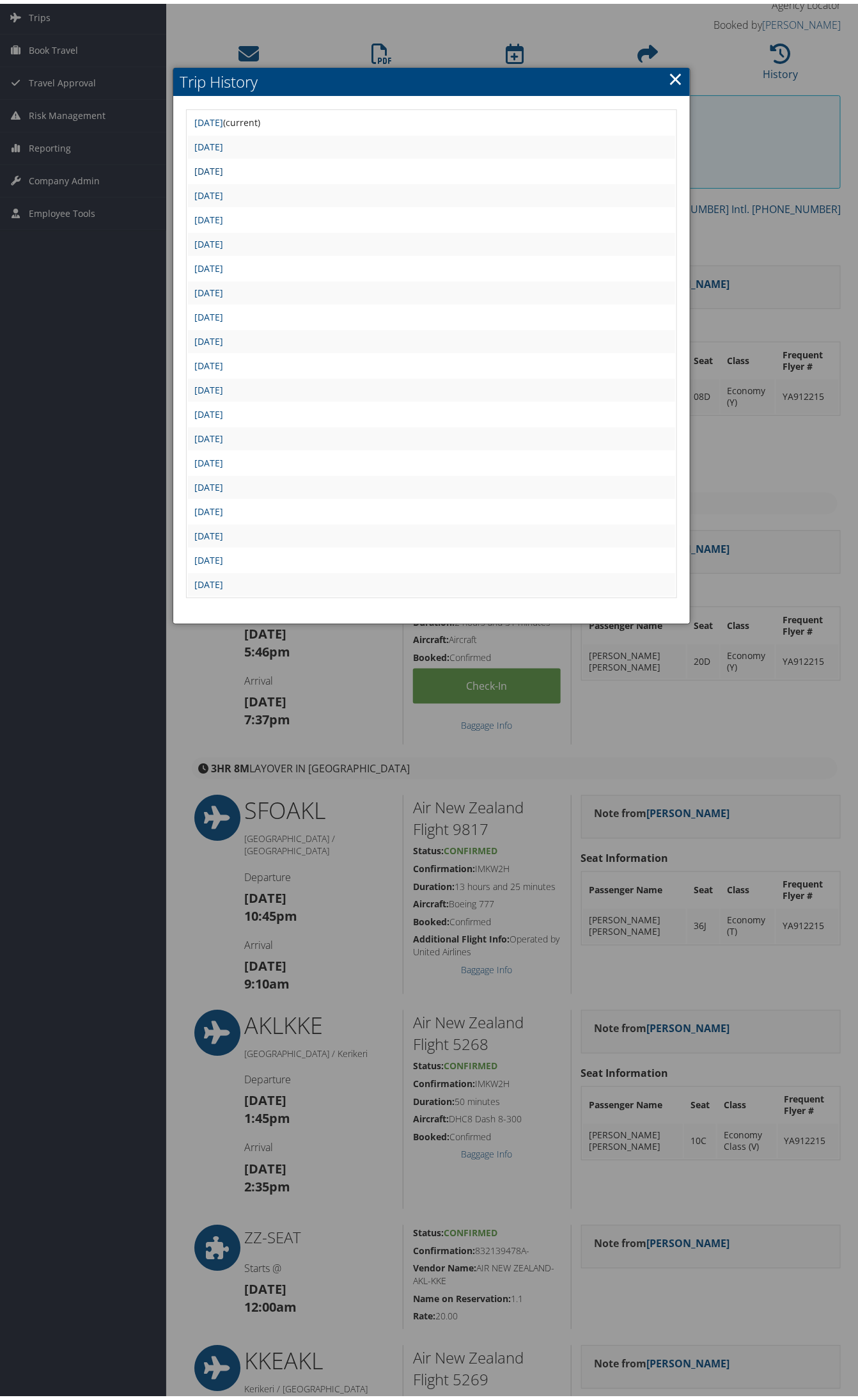
click at [223, 170] on link "[DATE]" at bounding box center [208, 168] width 28 height 12
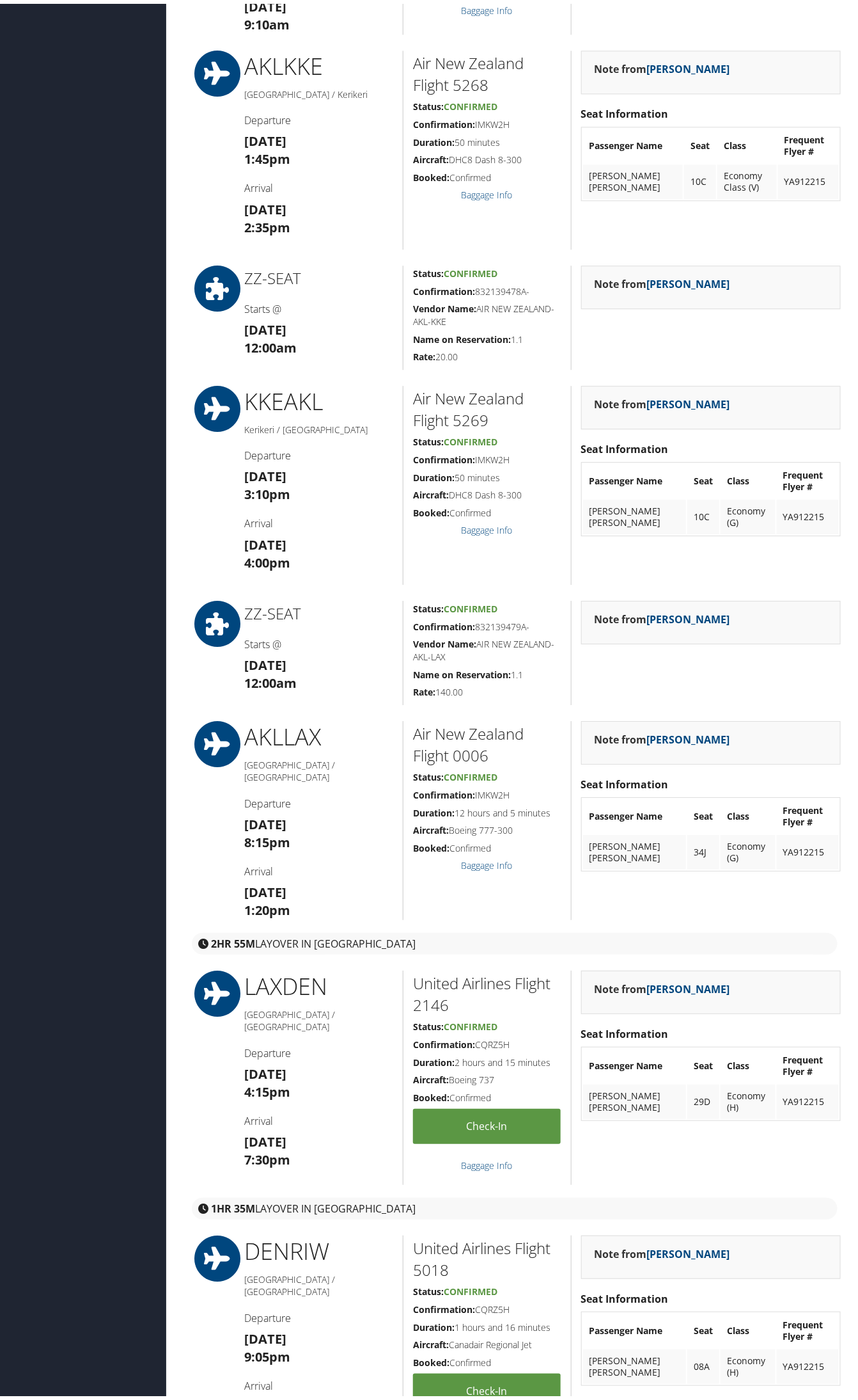
scroll to position [1440, 0]
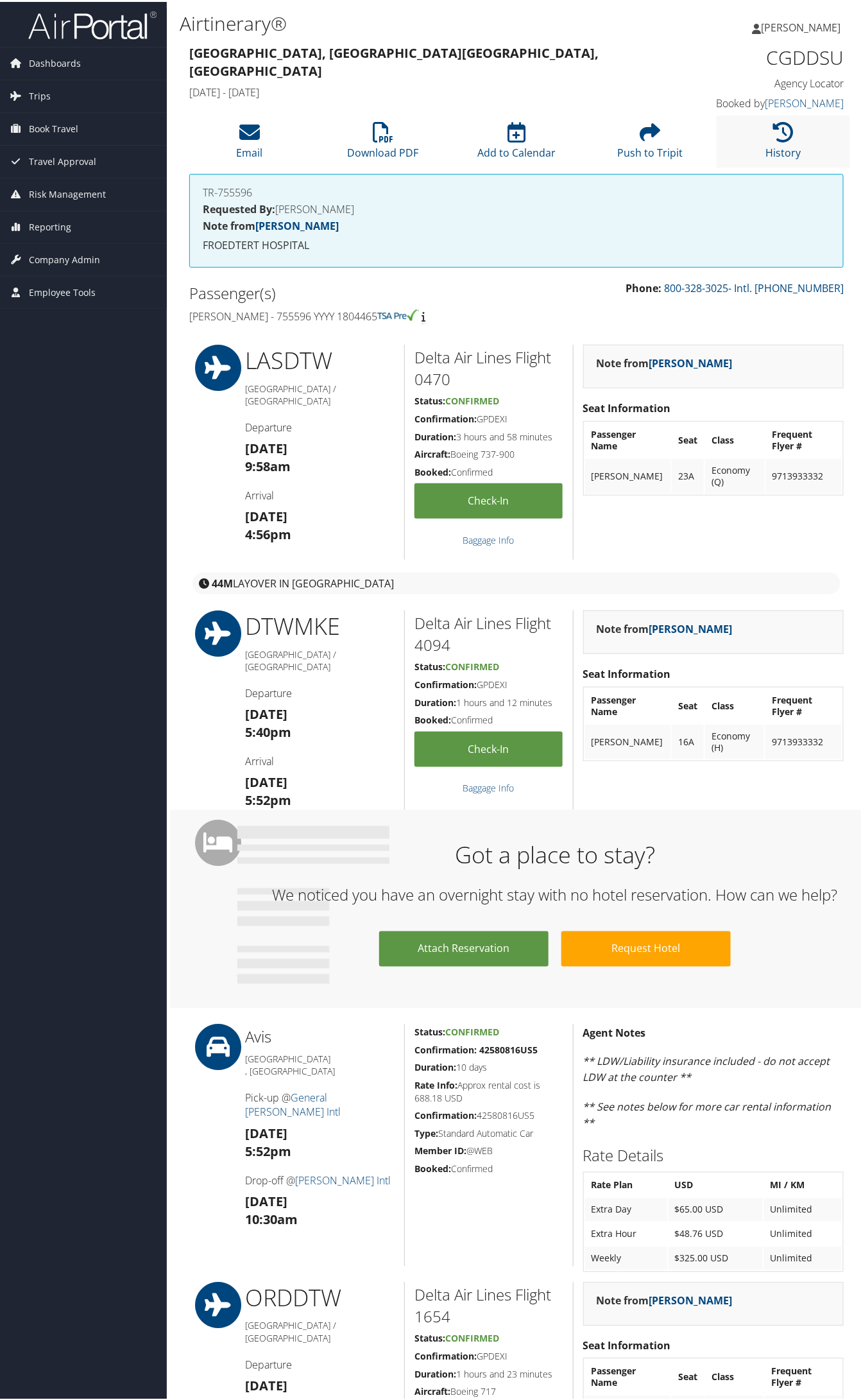
click at [752, 157] on li "History" at bounding box center [783, 139] width 133 height 52
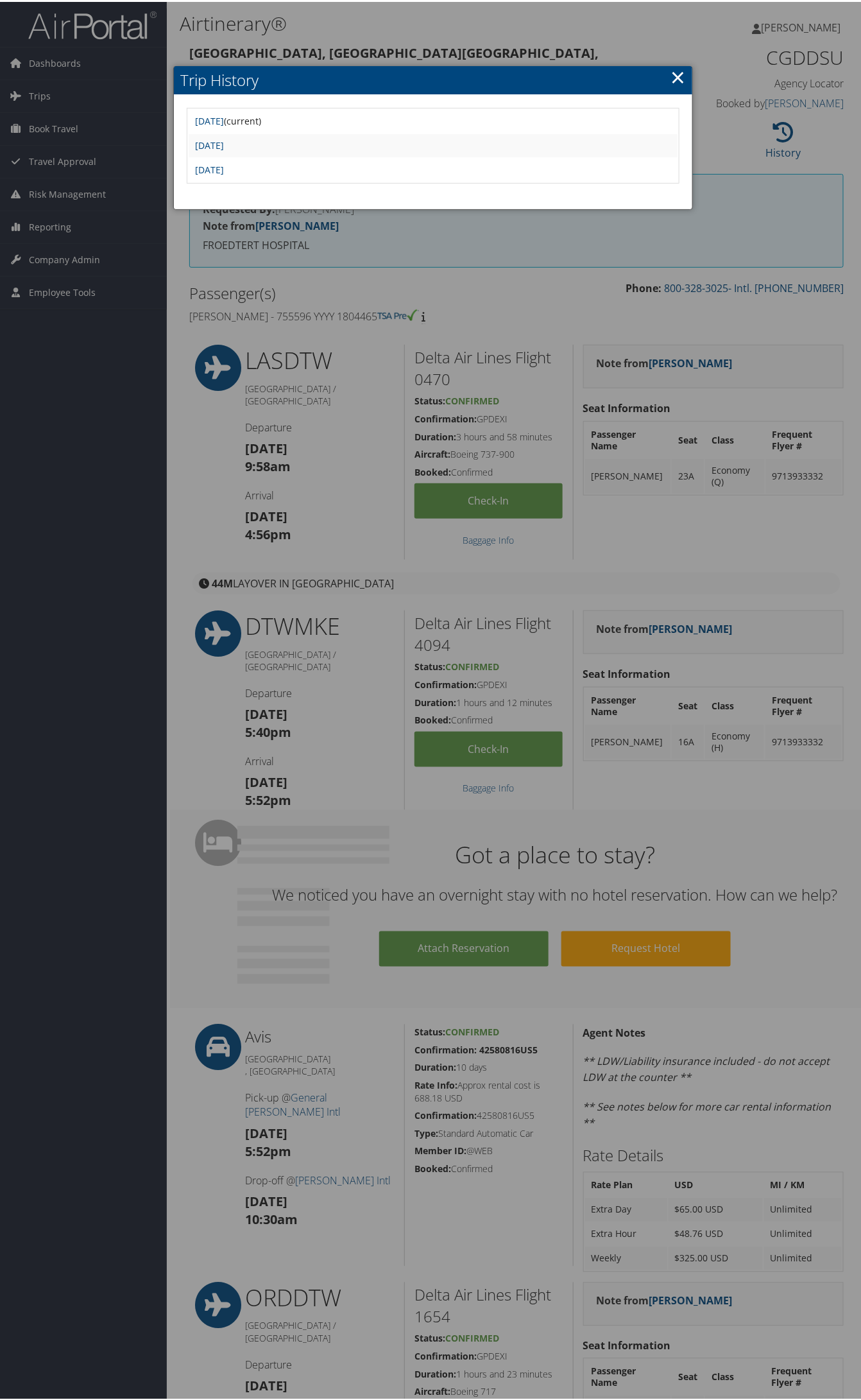
click at [670, 77] on link "×" at bounding box center [677, 75] width 15 height 25
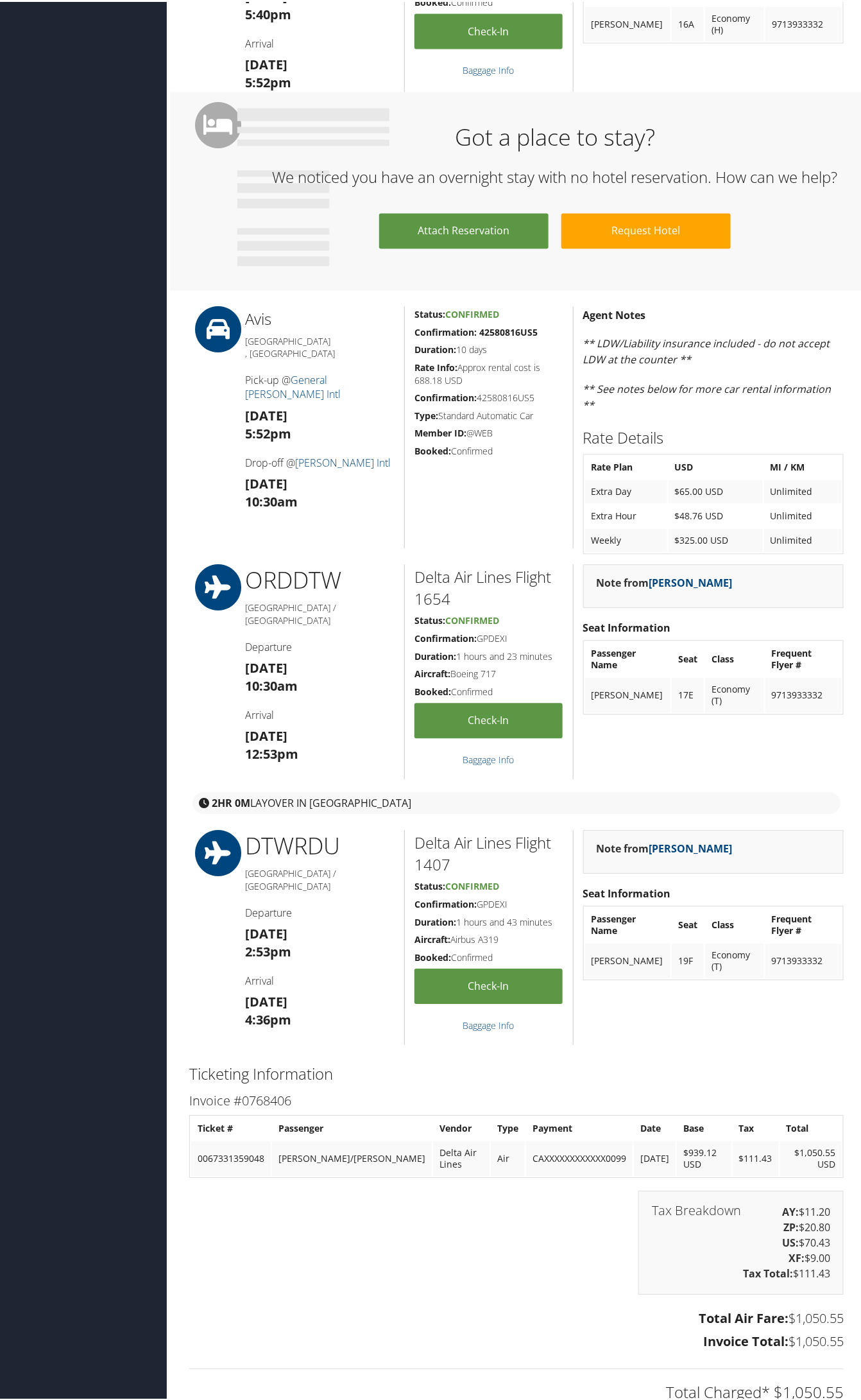
scroll to position [722, 0]
